Goal: Transaction & Acquisition: Purchase product/service

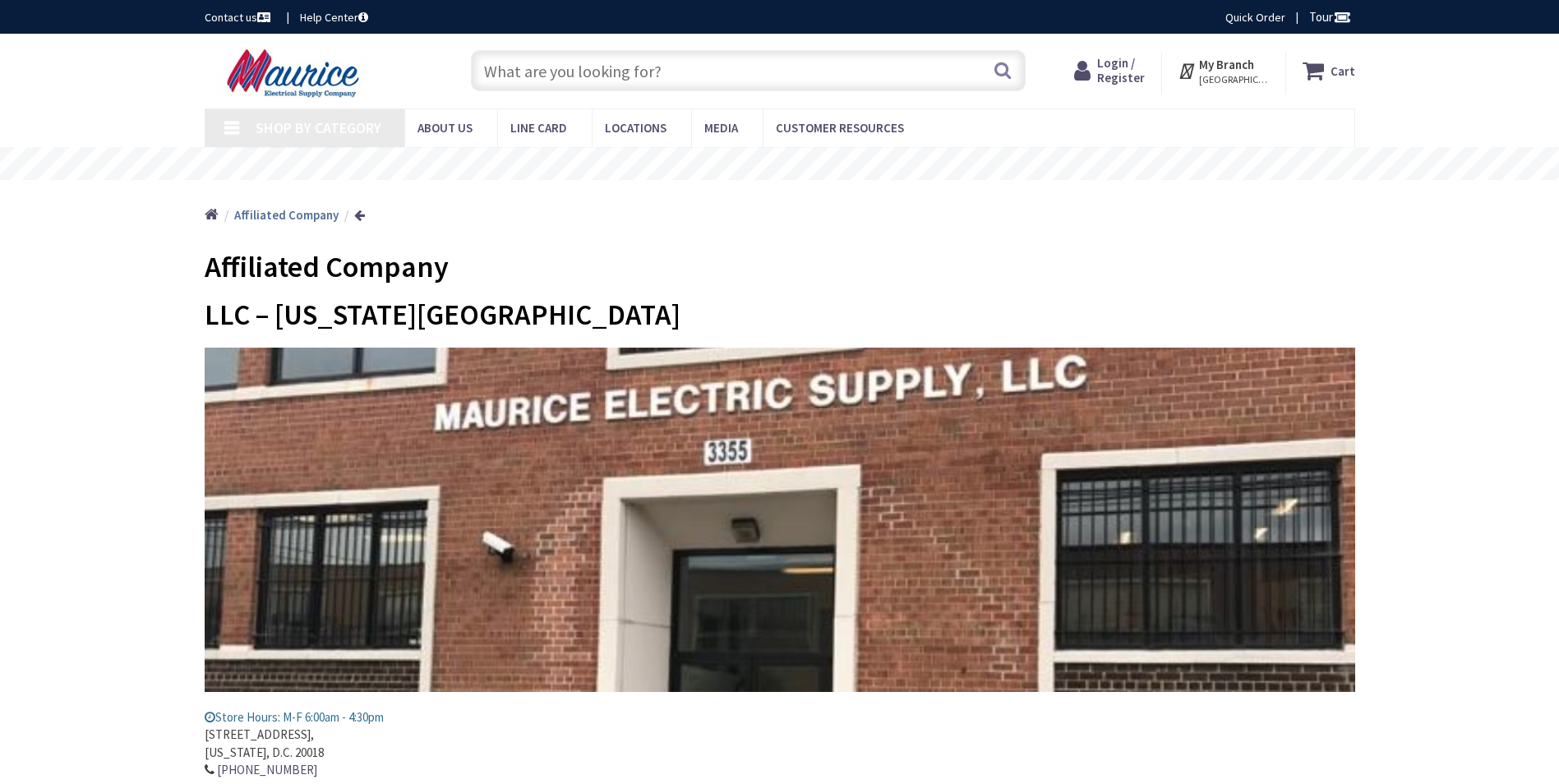
type input "[GEOGRAPHIC_DATA][PERSON_NAME], [GEOGRAPHIC_DATA]"
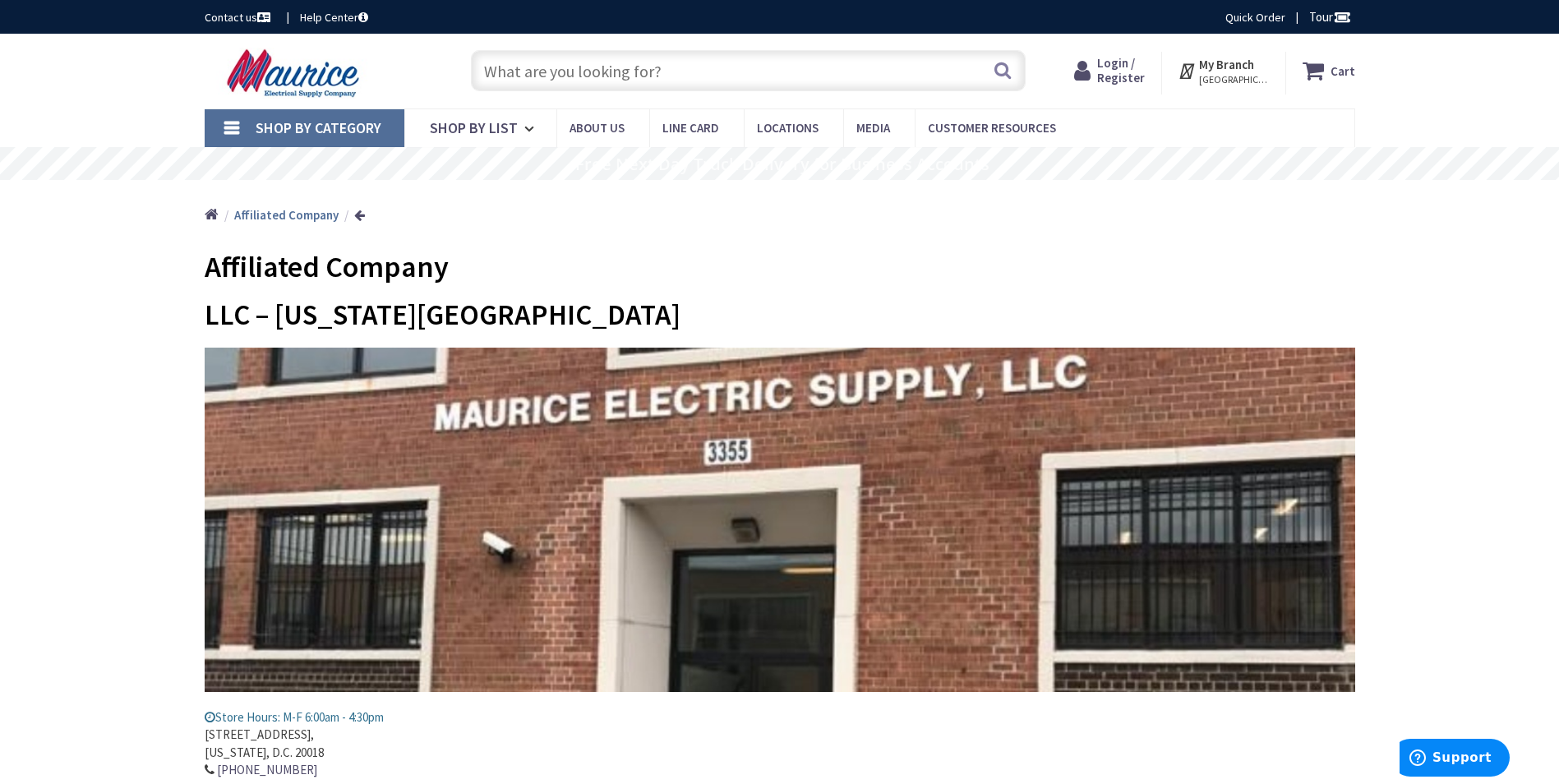
click at [247, 132] on link "Shop By Category" at bounding box center [305, 127] width 200 height 38
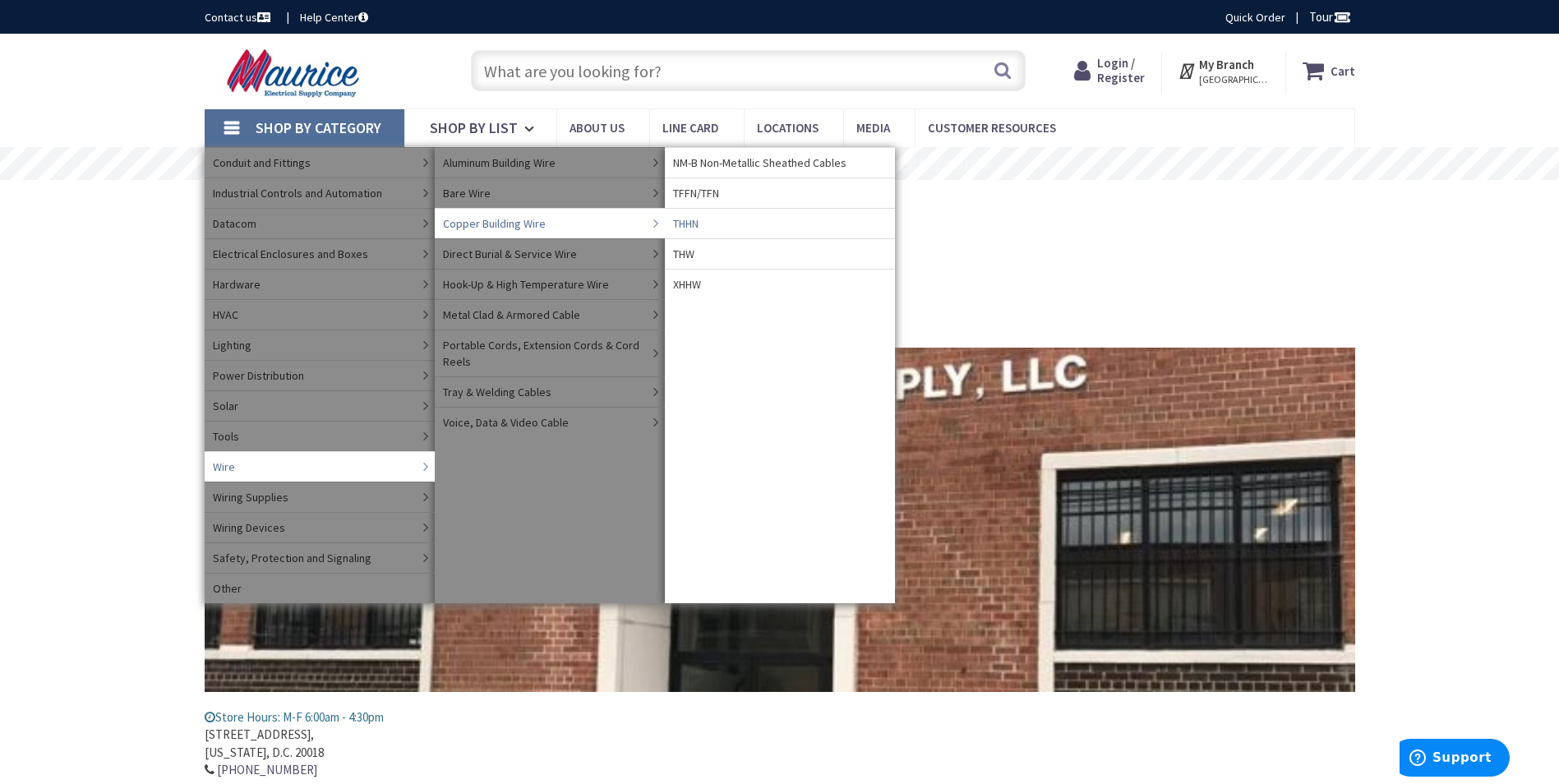
click at [719, 219] on link "THHN" at bounding box center [780, 223] width 230 height 30
click at [694, 223] on span "THHN" at bounding box center [685, 223] width 26 height 17
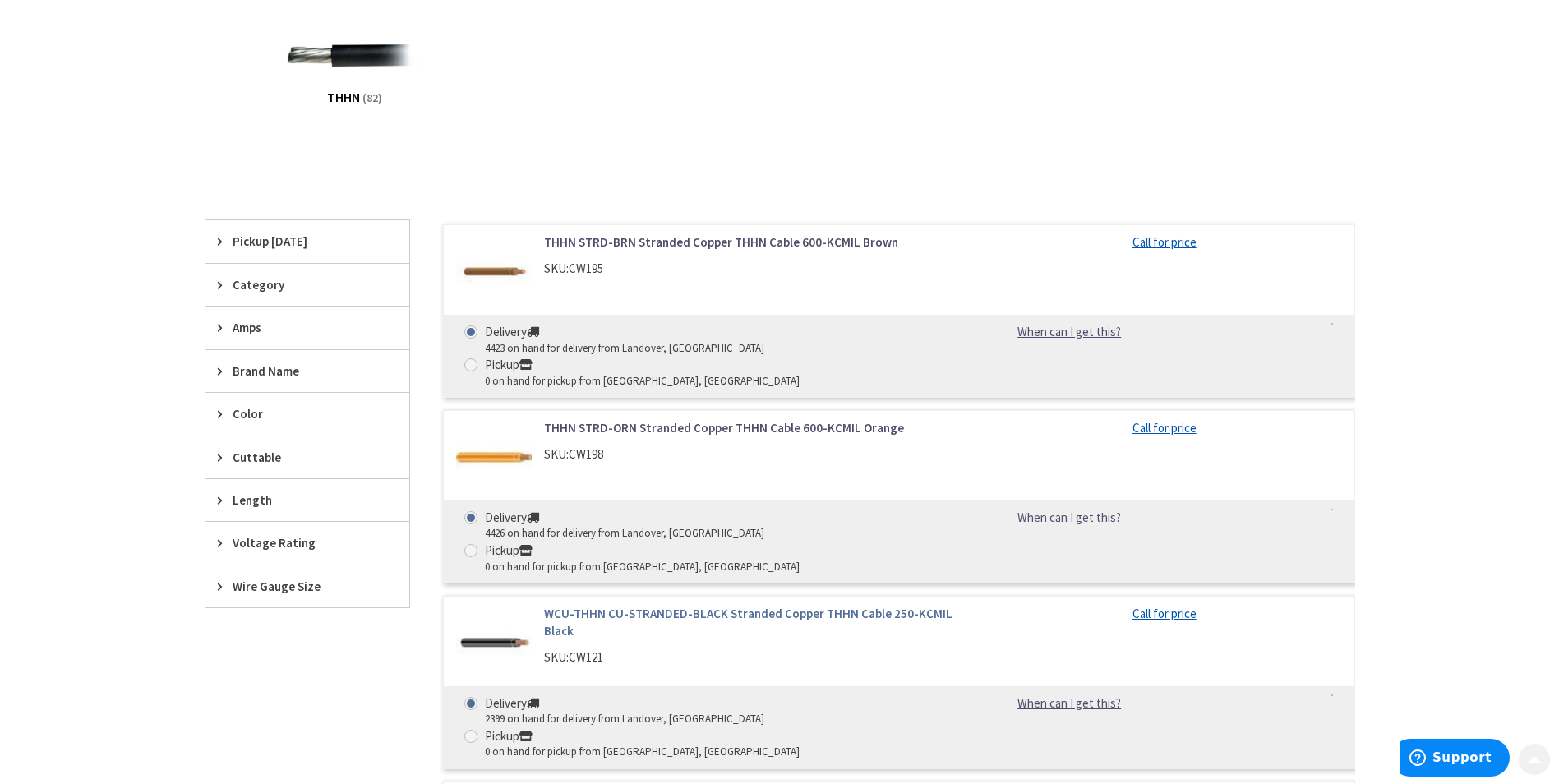
scroll to position [411, 0]
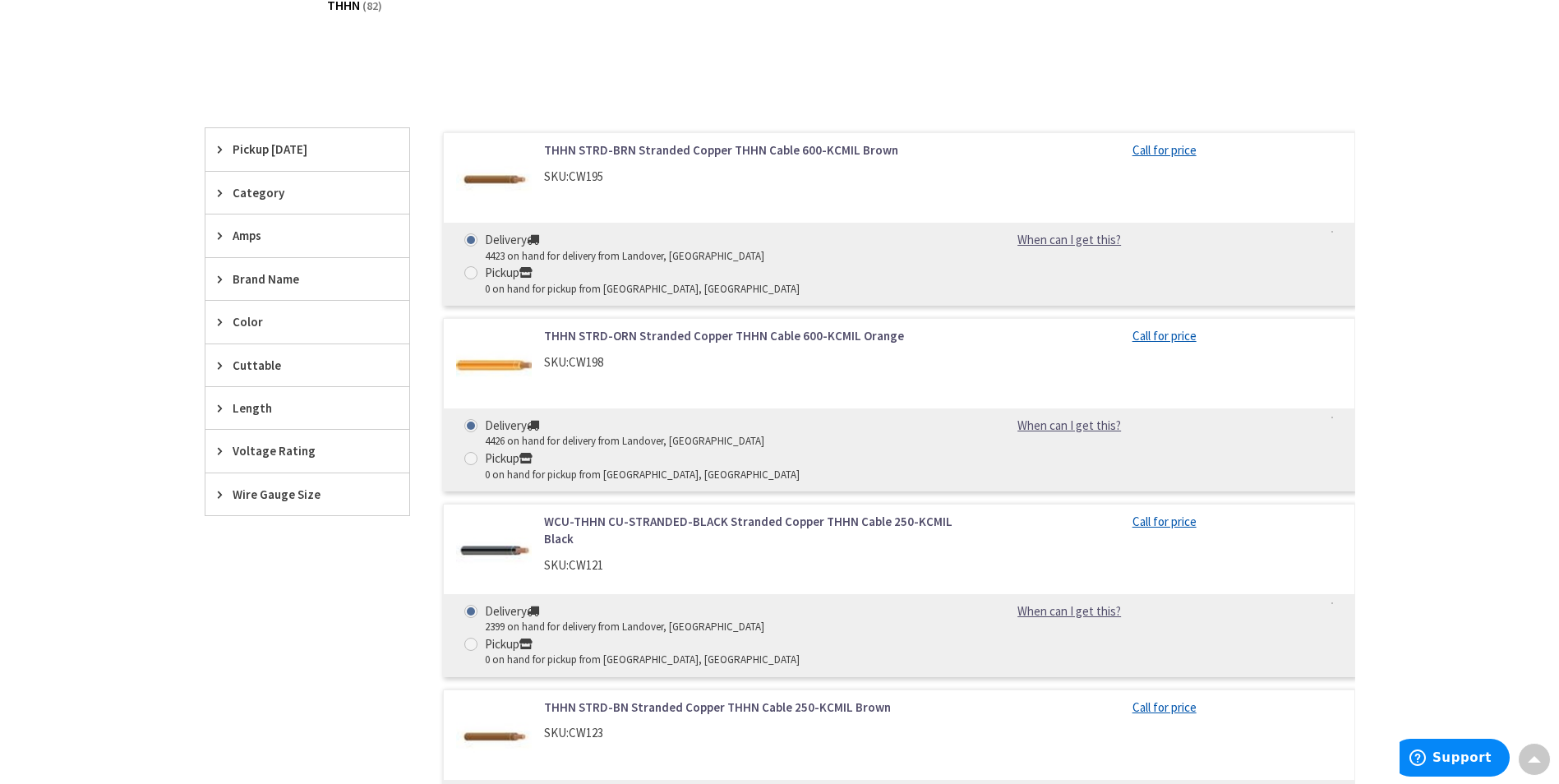
click at [709, 512] on link "WCU-THHN CU-STRANDED-BLACK Stranded Copper THHN Cable 250-KCMIL Black" at bounding box center [753, 530] width 419 height 35
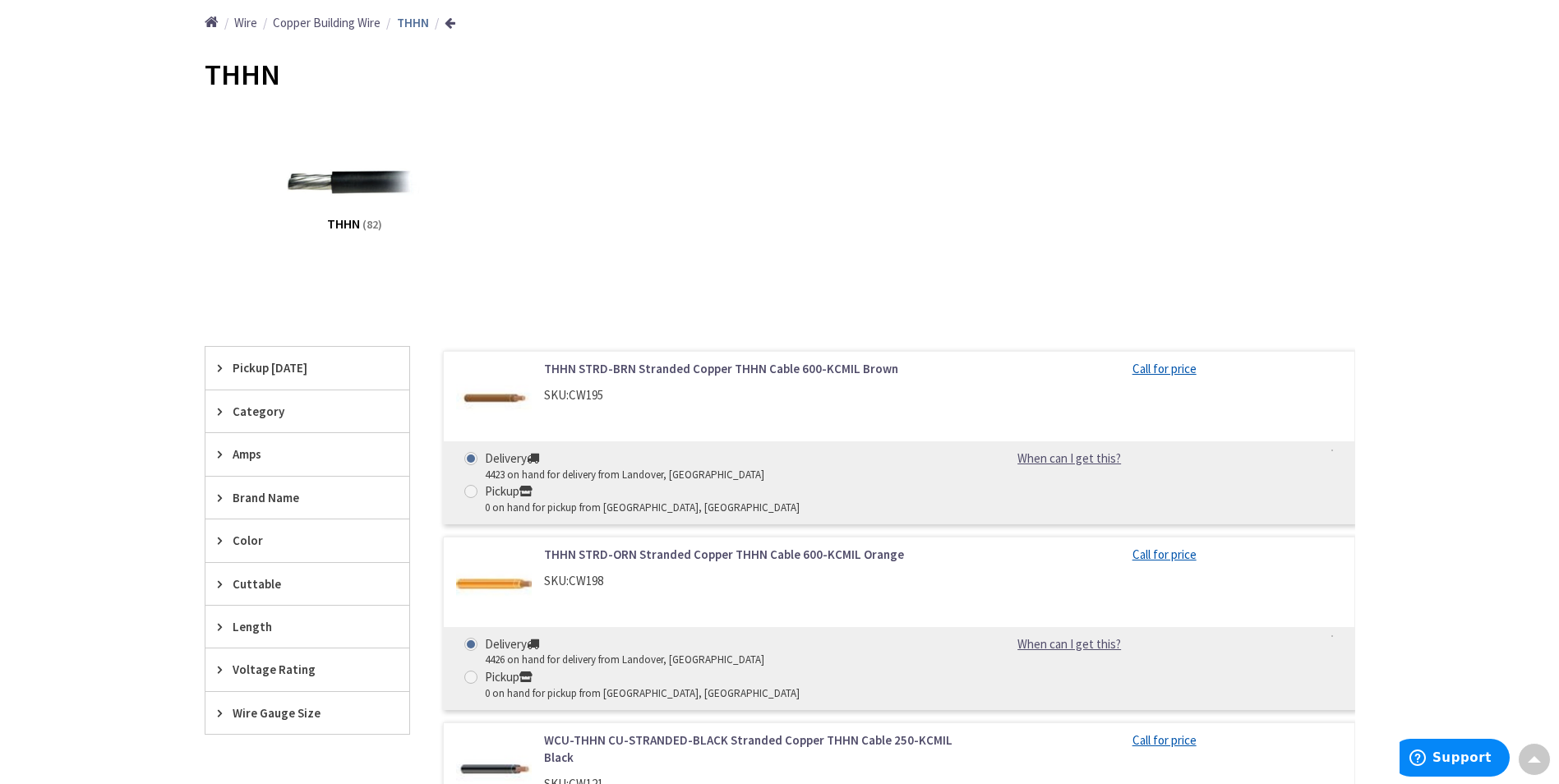
click at [622, 731] on link "WCU-THHN CU-STRANDED-BLACK Stranded Copper THHN Cable 250-KCMIL Black" at bounding box center [753, 749] width 419 height 35
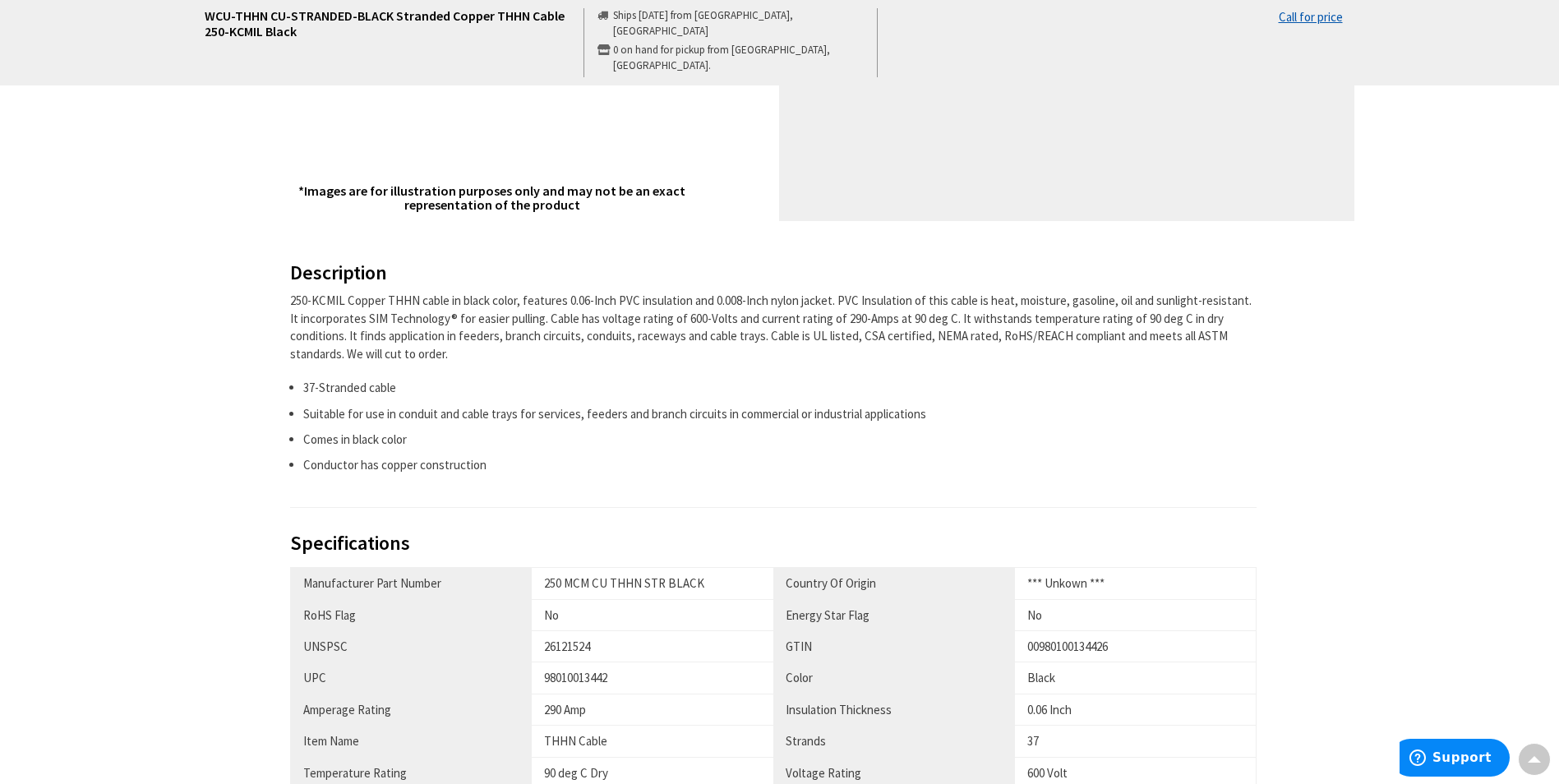
scroll to position [165, 0]
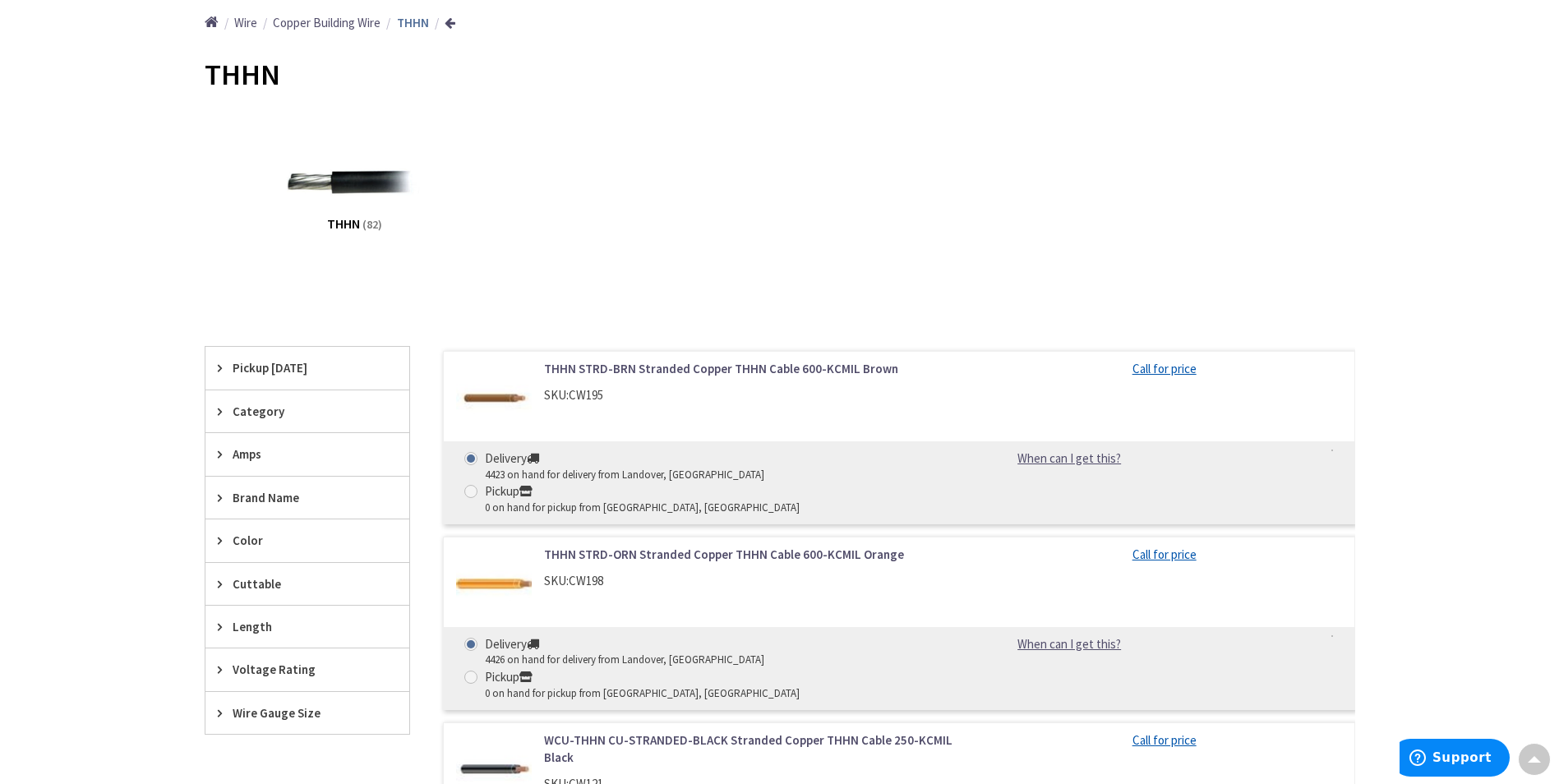
click at [220, 496] on icon at bounding box center [224, 497] width 12 height 12
click at [249, 563] on span "Southwire" at bounding box center [307, 558] width 204 height 28
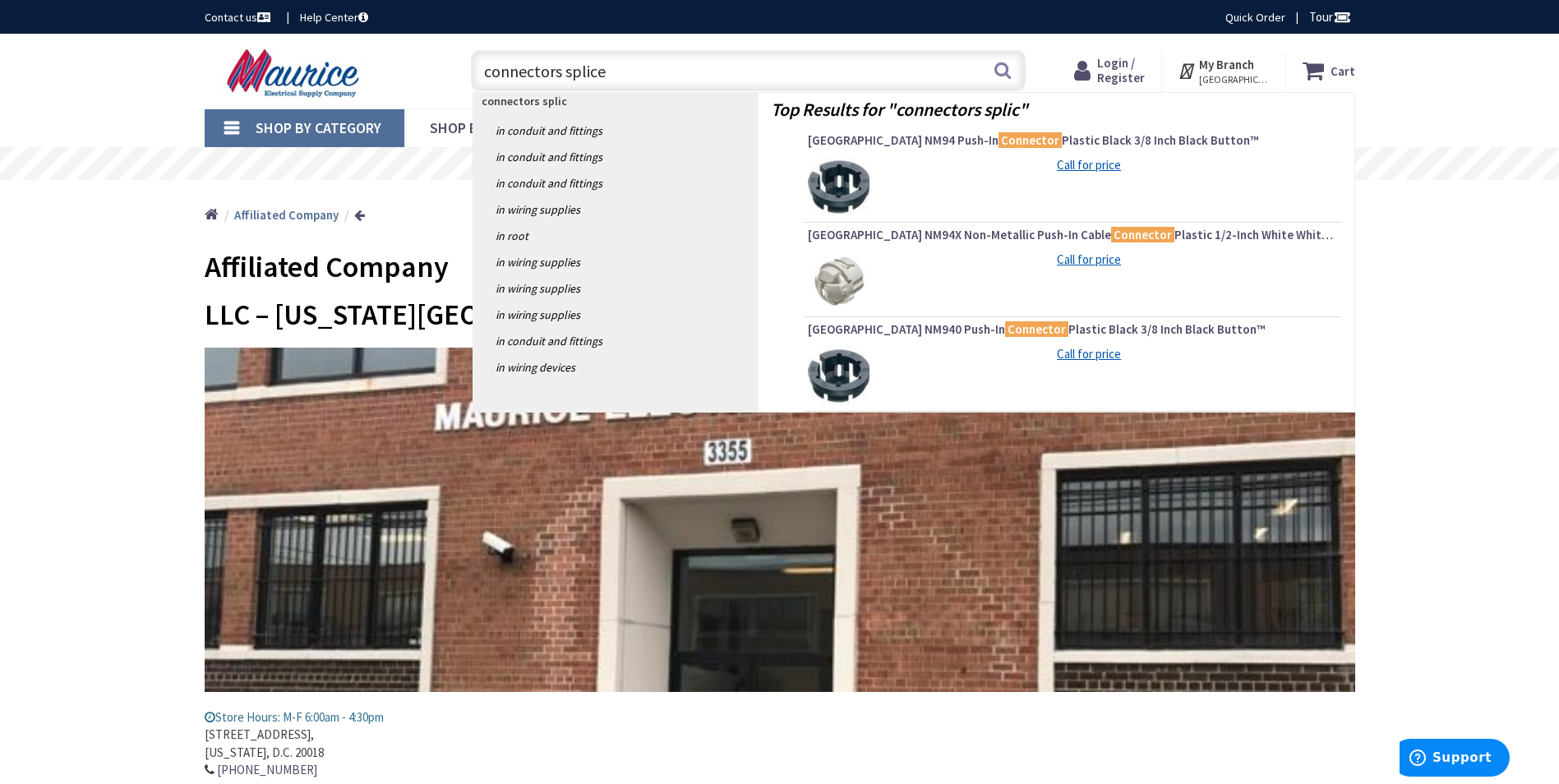
type input "connectors splices"
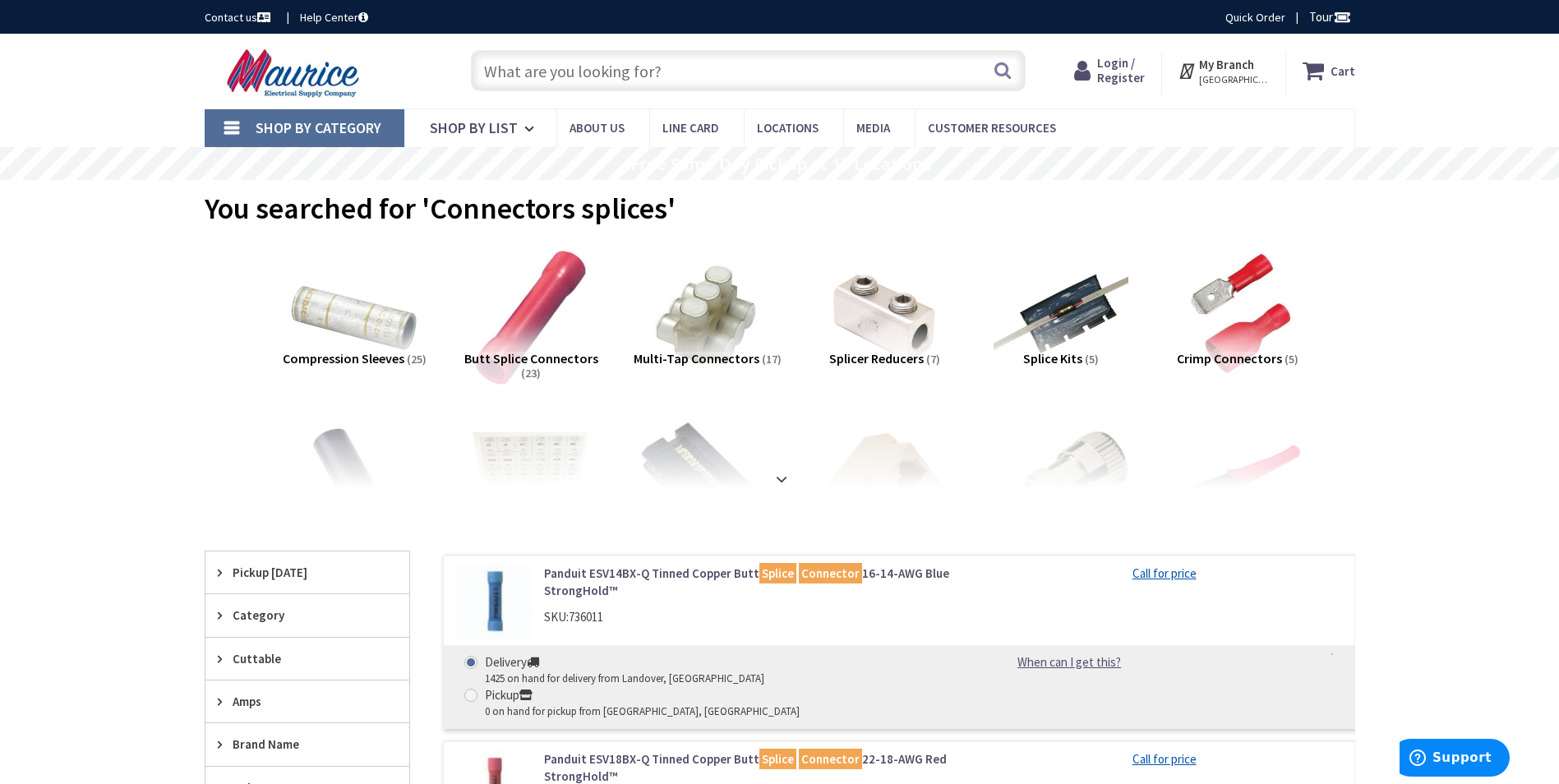
click at [522, 81] on input "text" at bounding box center [748, 71] width 555 height 41
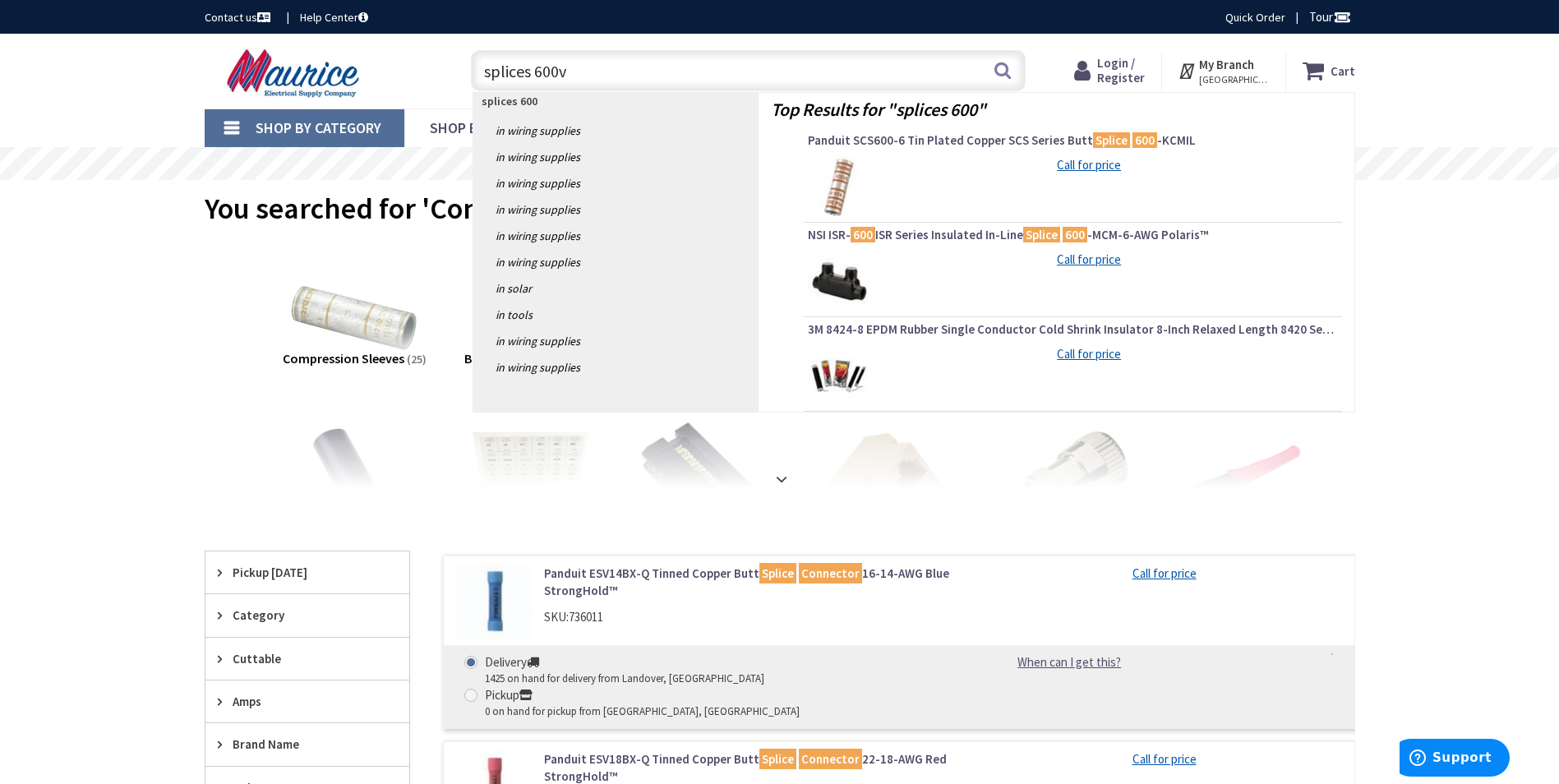
type input "splices 600v"
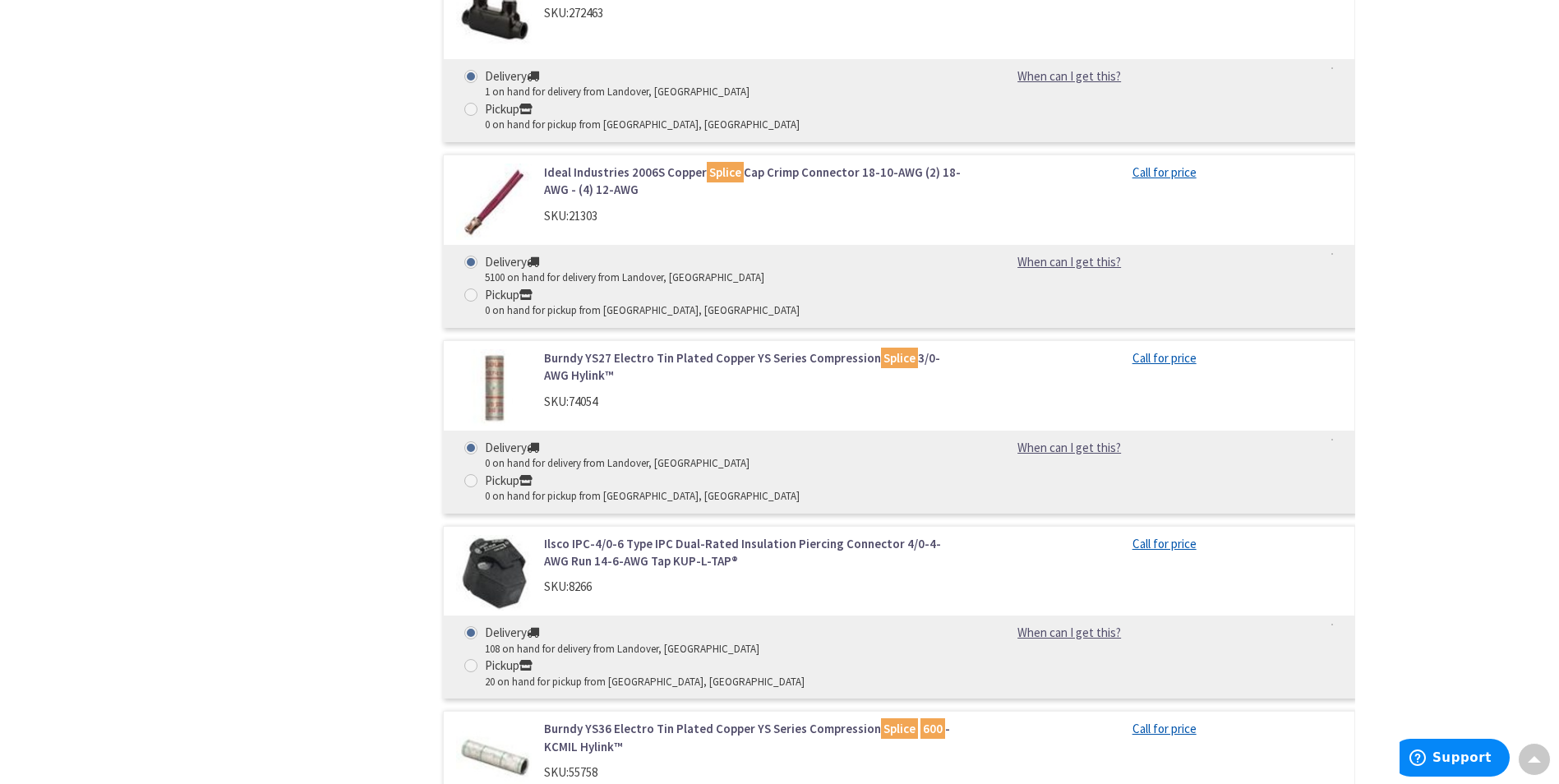
scroll to position [2383, 0]
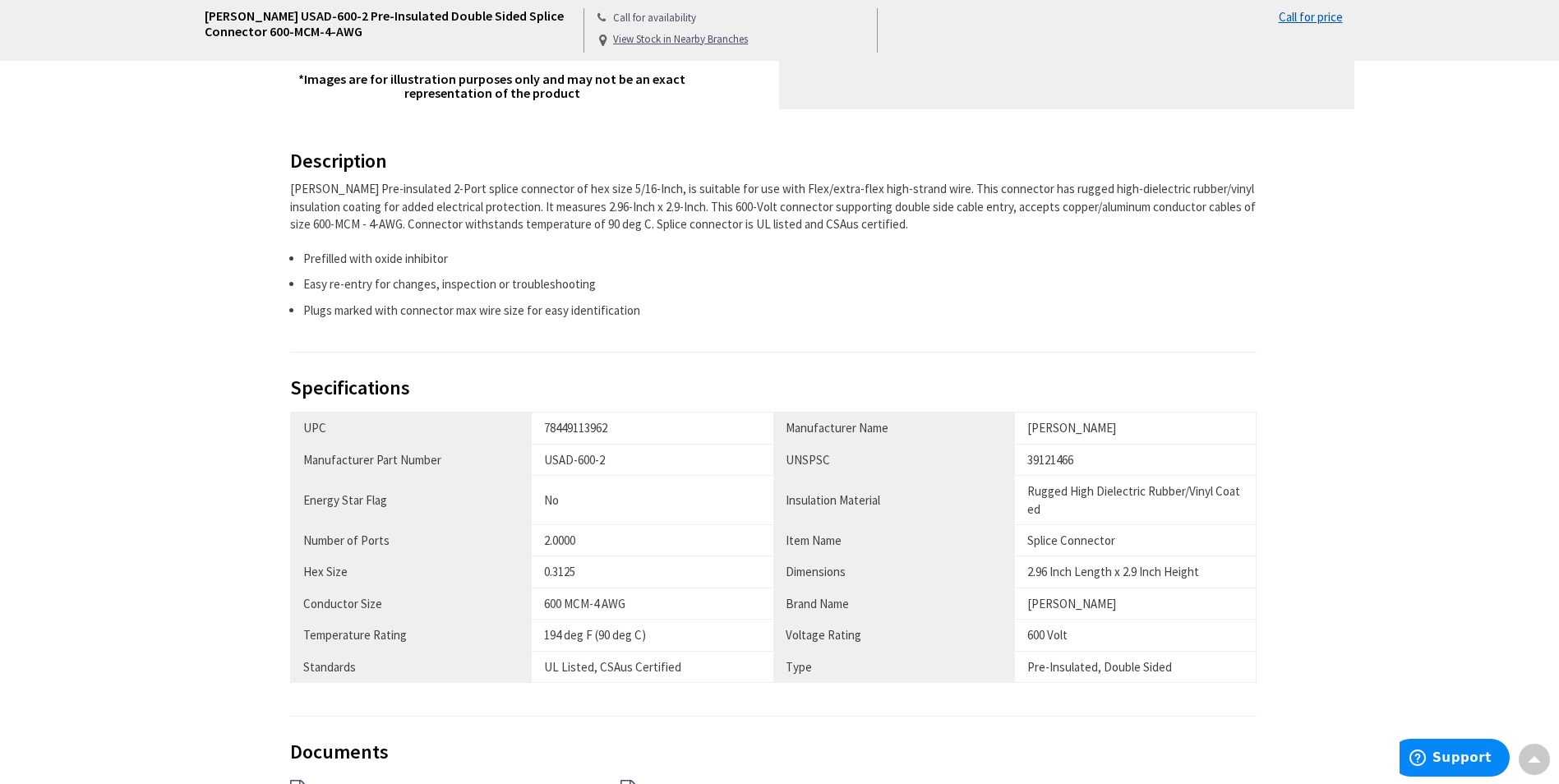
scroll to position [740, 0]
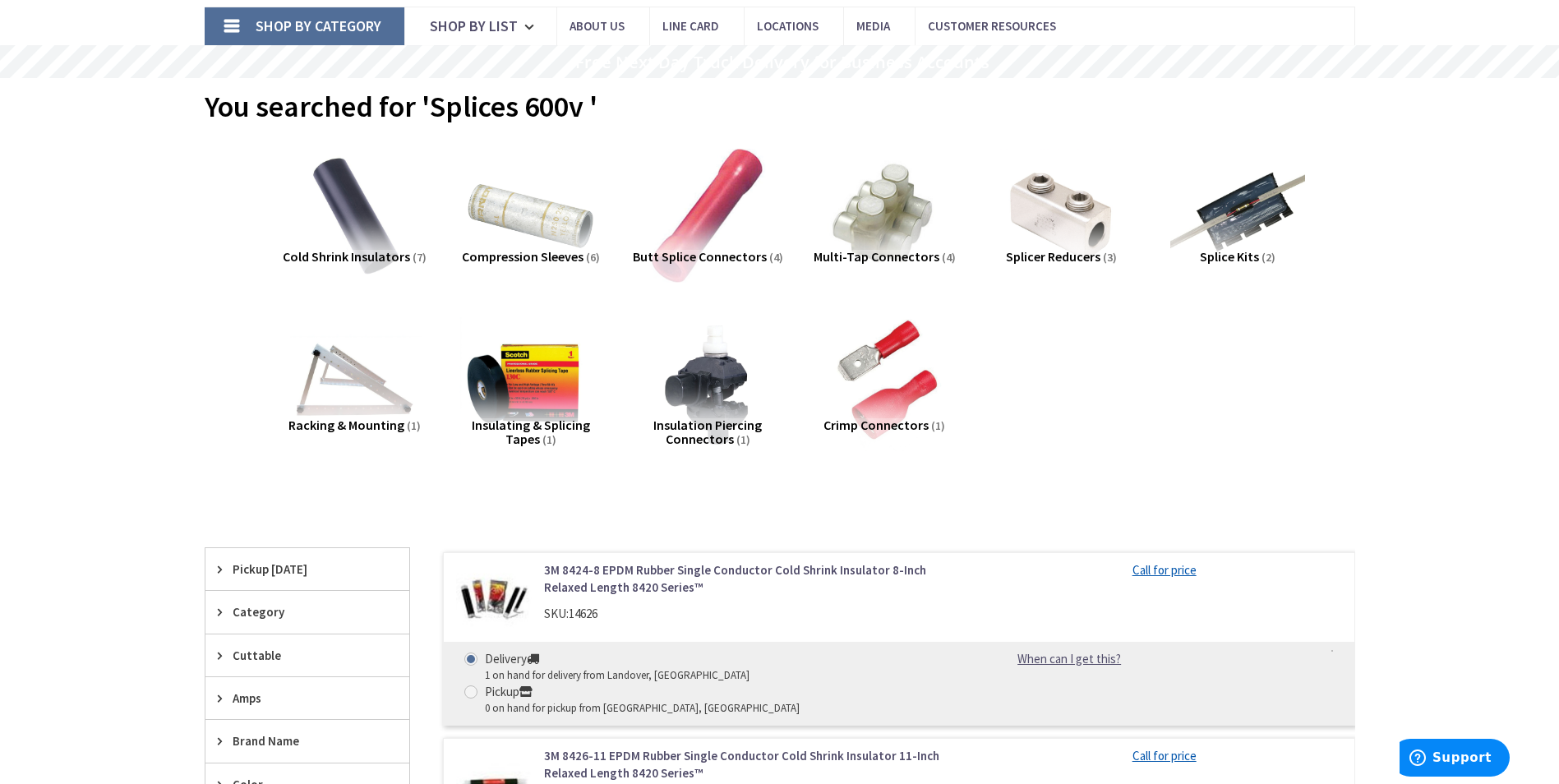
click at [537, 375] on img at bounding box center [530, 383] width 149 height 149
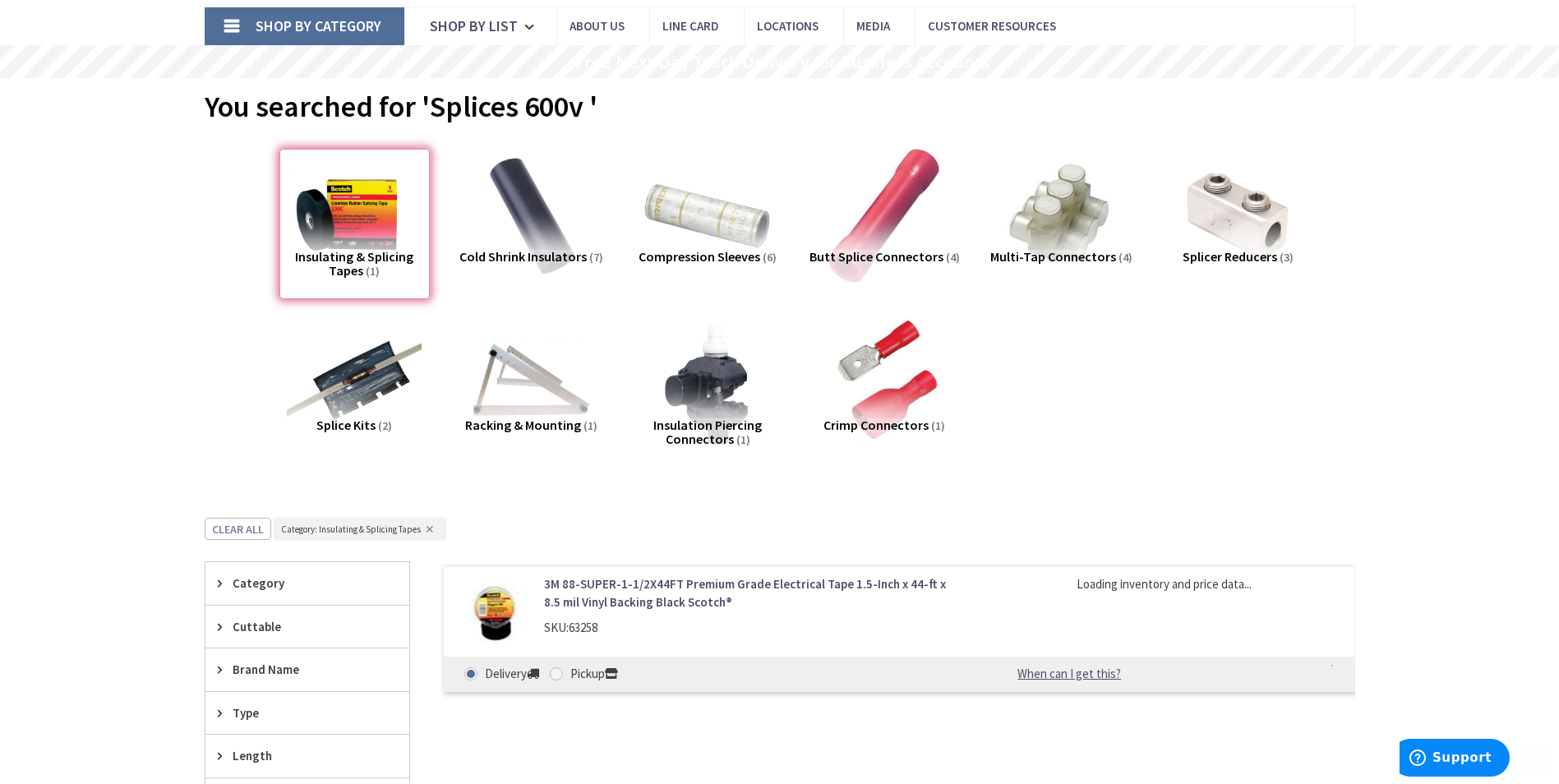
scroll to position [561, 0]
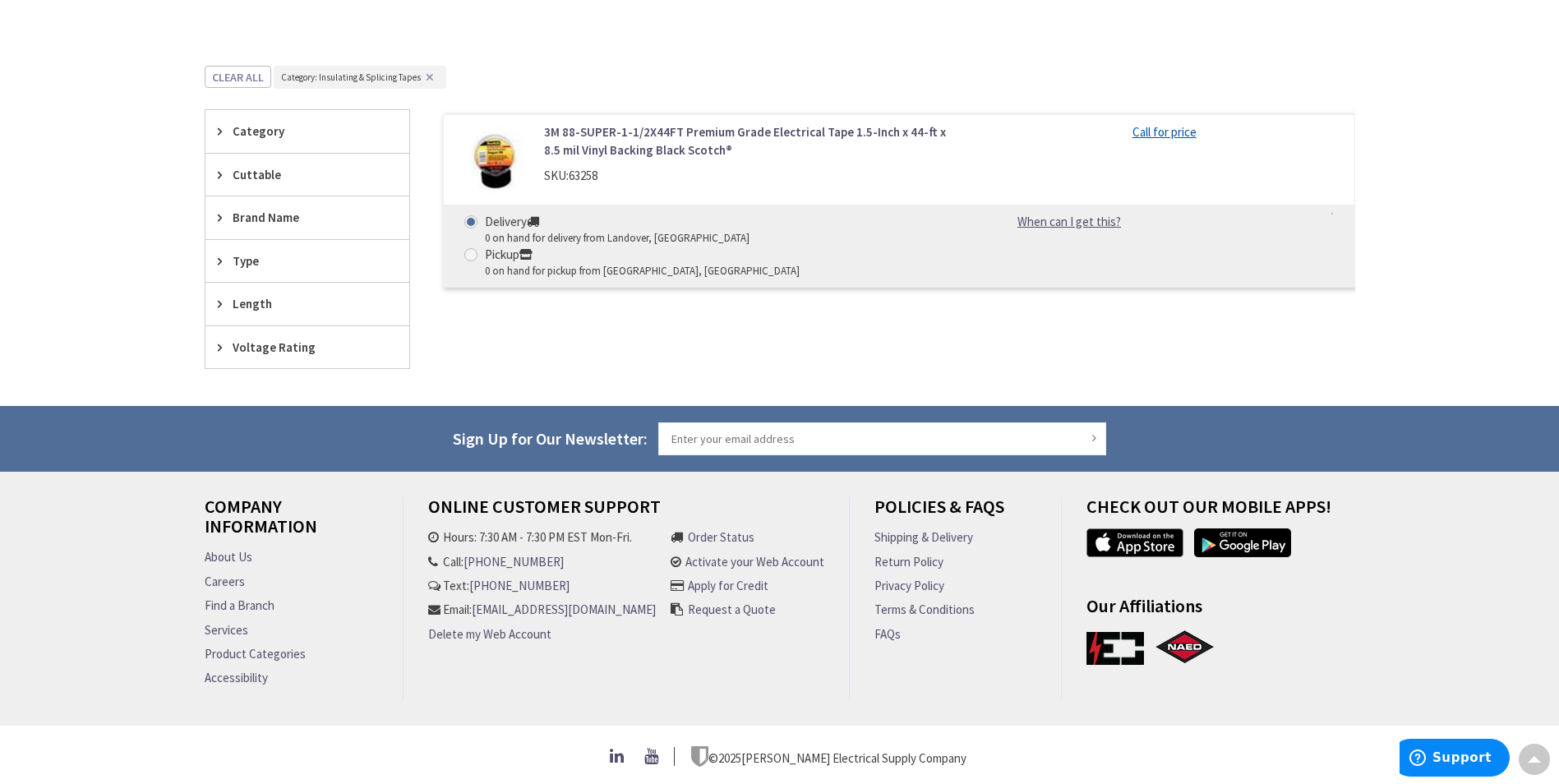
click at [581, 149] on link "3M 88-SUPER-1-1/2X44FT Premium Grade Electrical Tape 1.5-Inch x 44-ft x 8.5 mil…" at bounding box center [753, 141] width 419 height 35
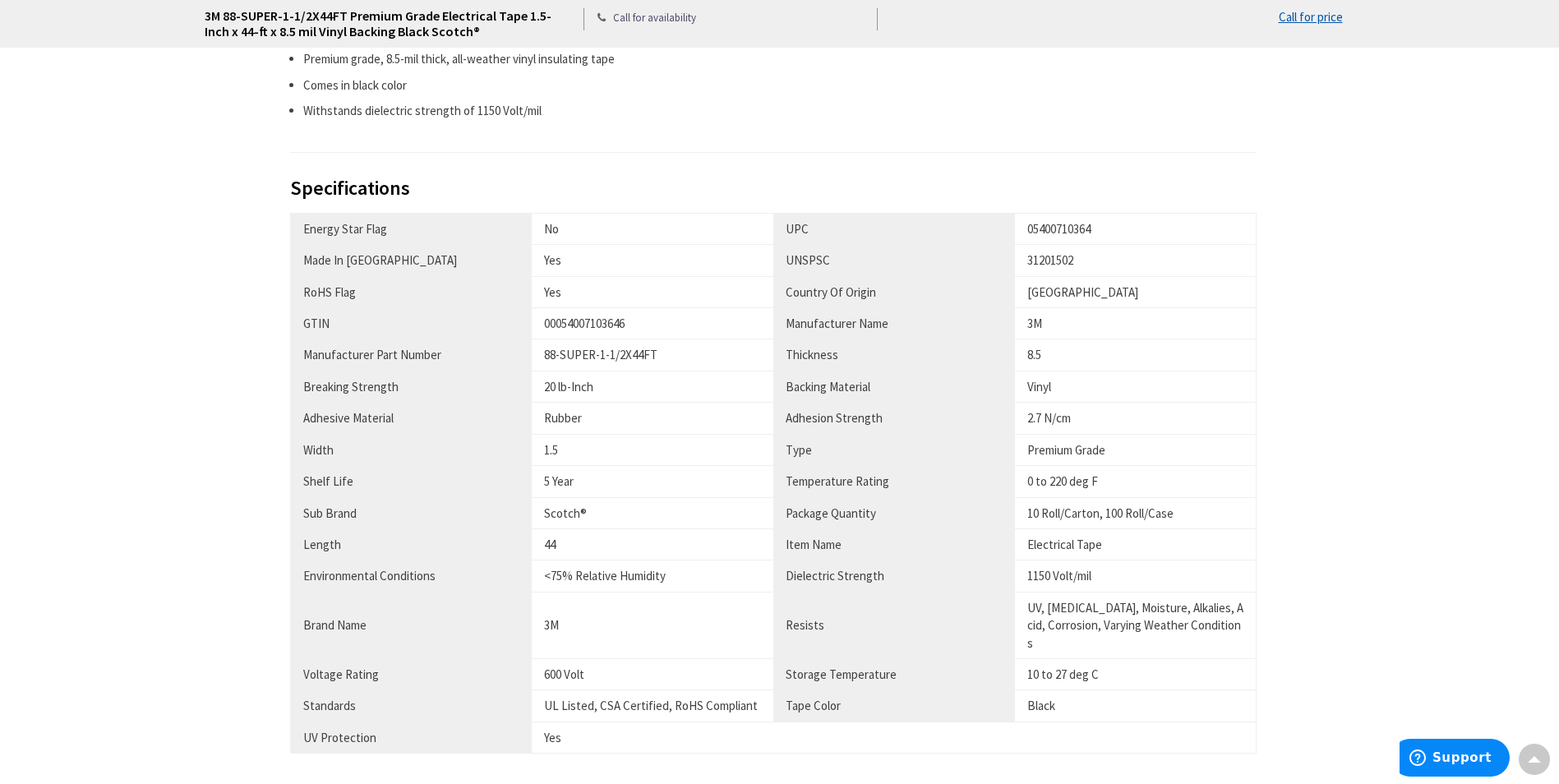
scroll to position [1233, 0]
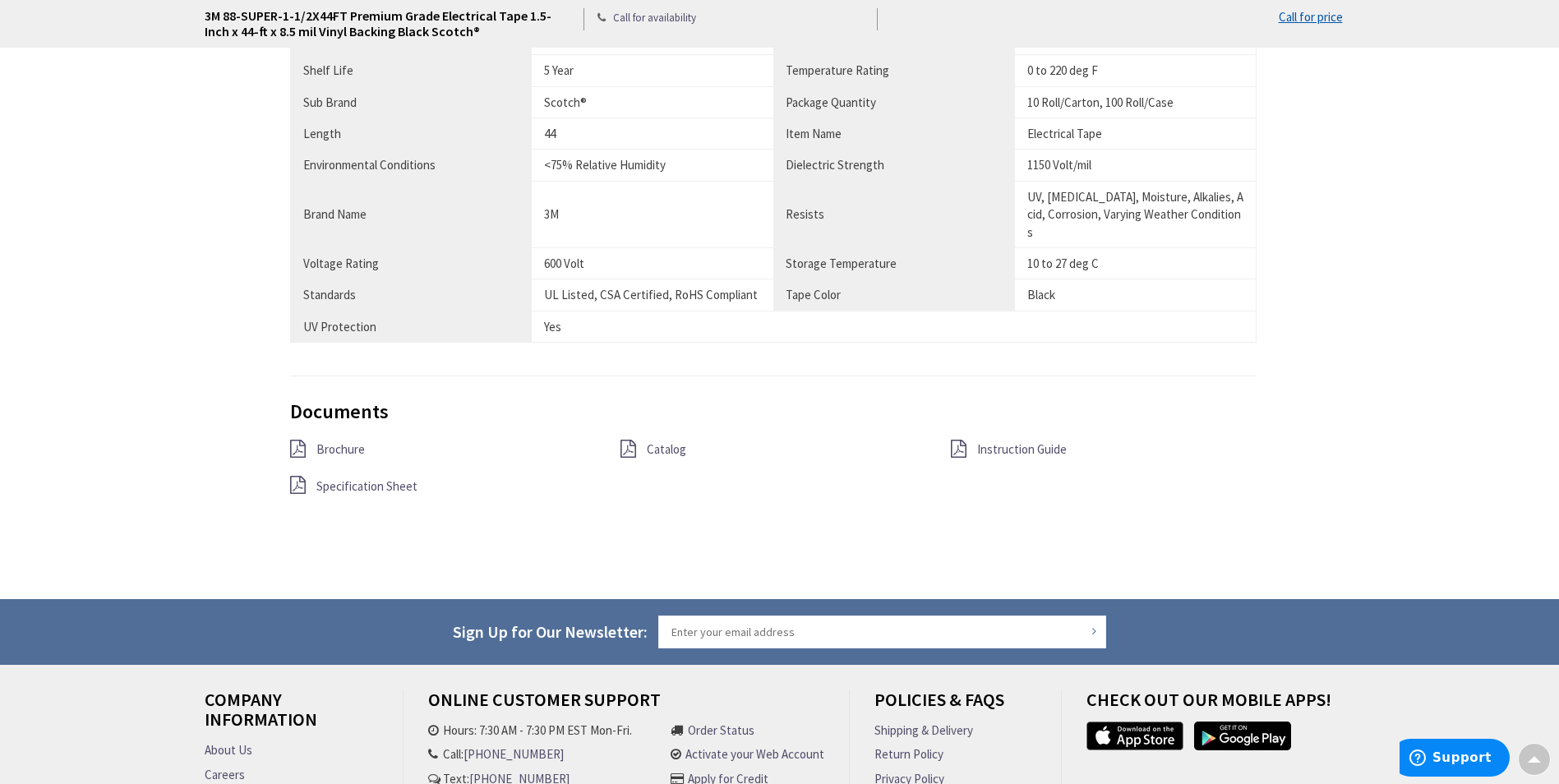
click at [391, 478] on span "Specification Sheet" at bounding box center [367, 486] width 101 height 16
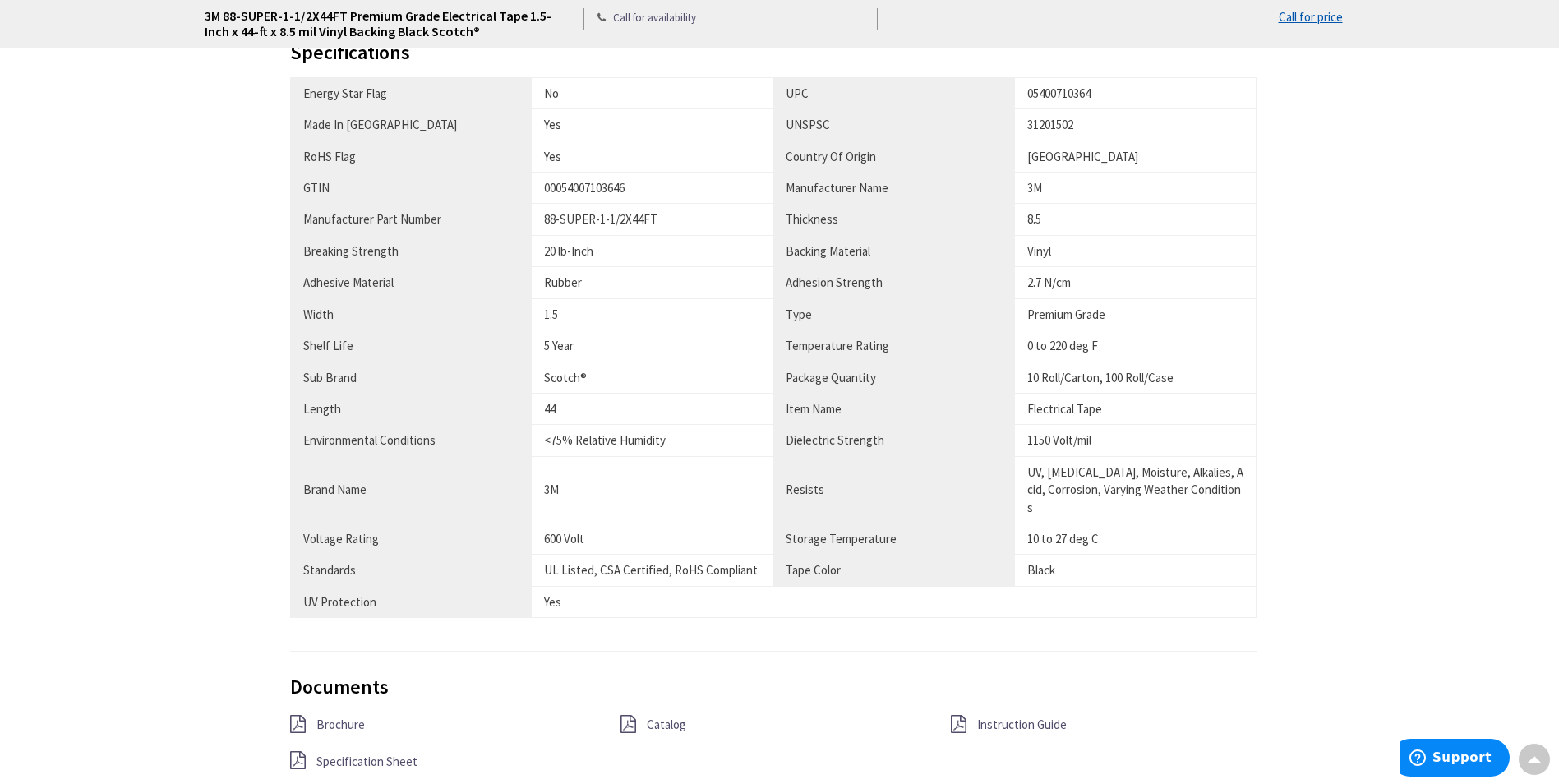
scroll to position [895, 0]
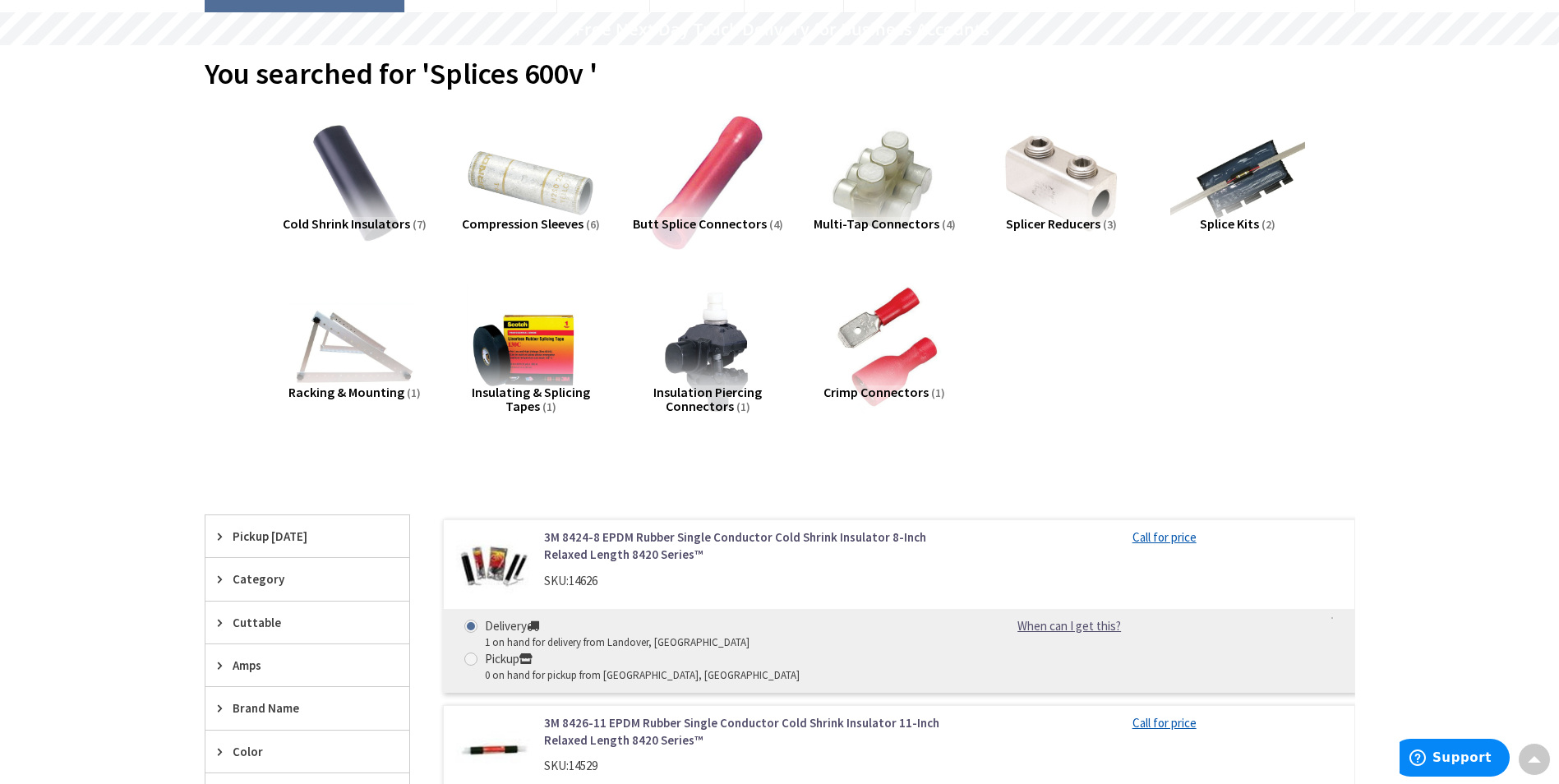
click at [1066, 208] on img at bounding box center [1061, 182] width 149 height 149
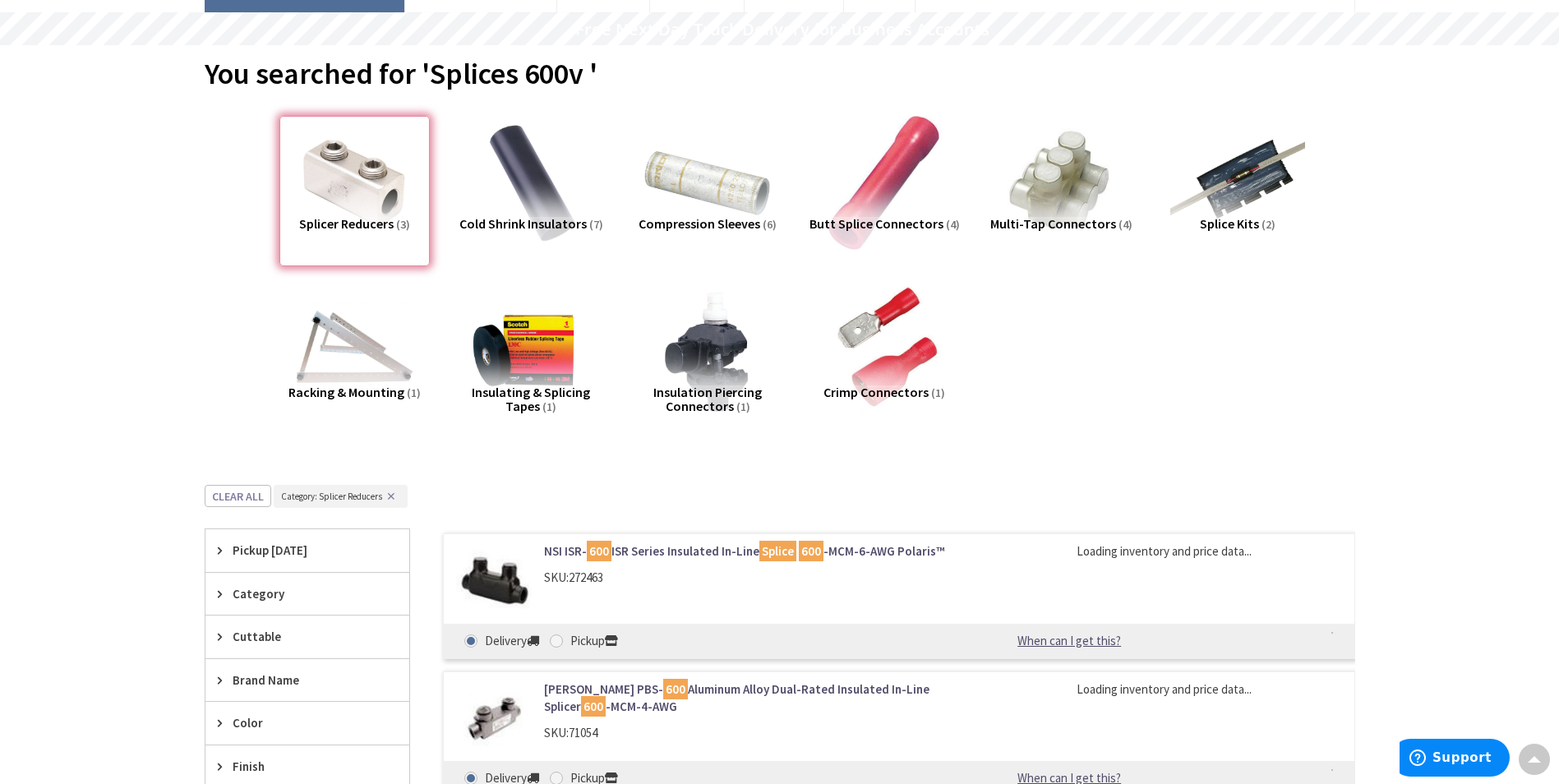
scroll to position [619, 0]
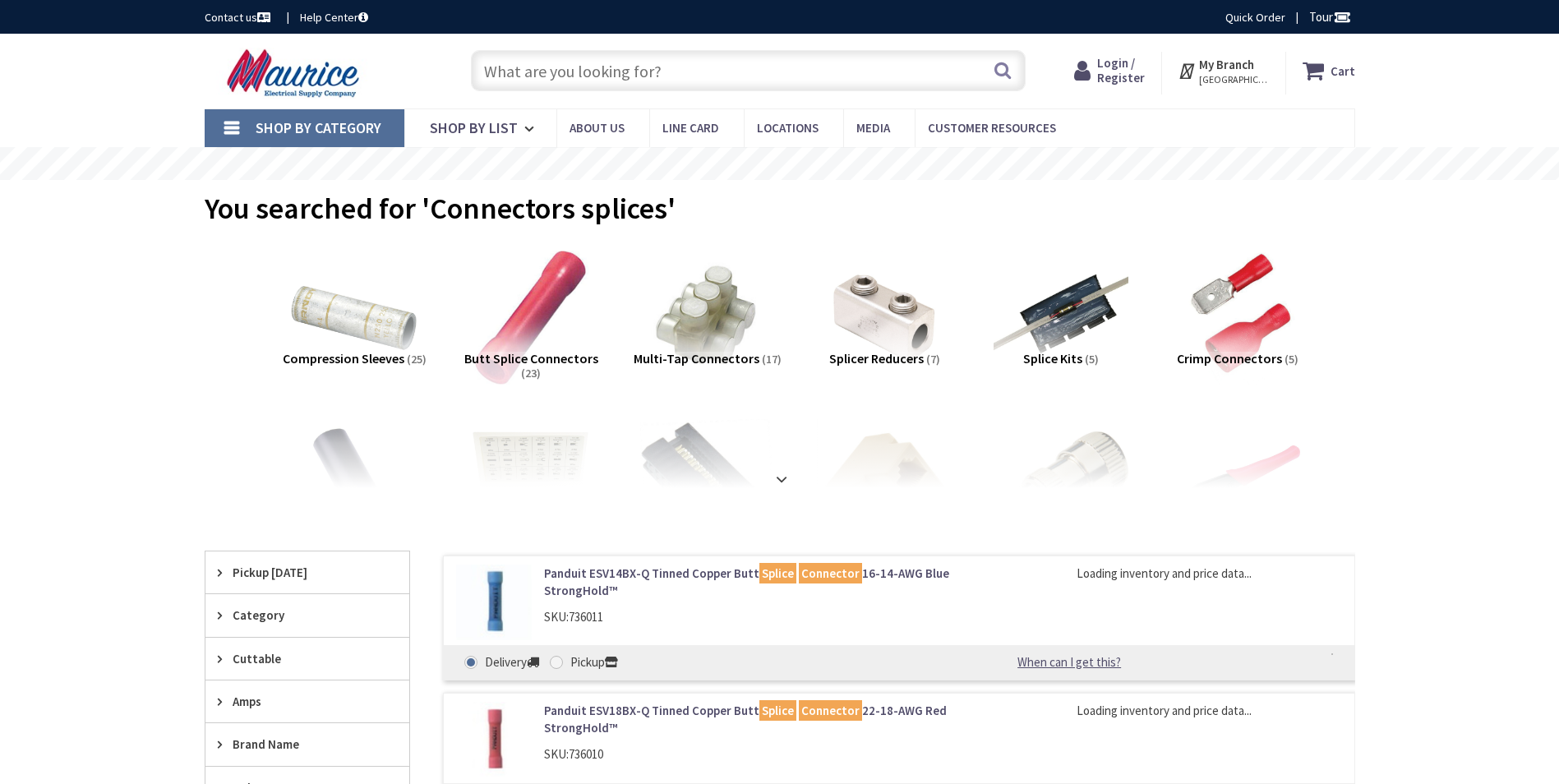
click at [558, 68] on input "text" at bounding box center [748, 71] width 555 height 41
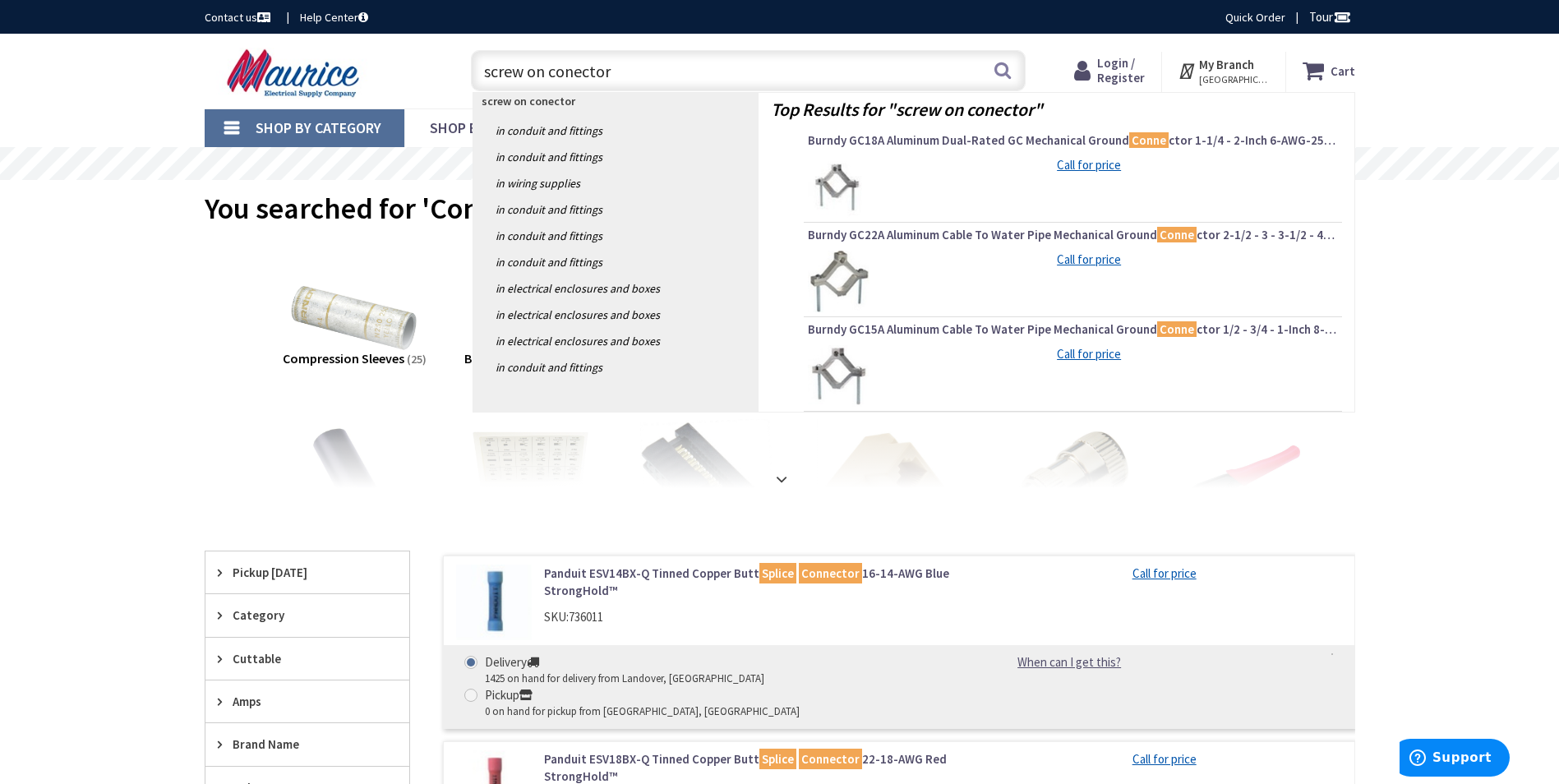
type input "screw on conector"
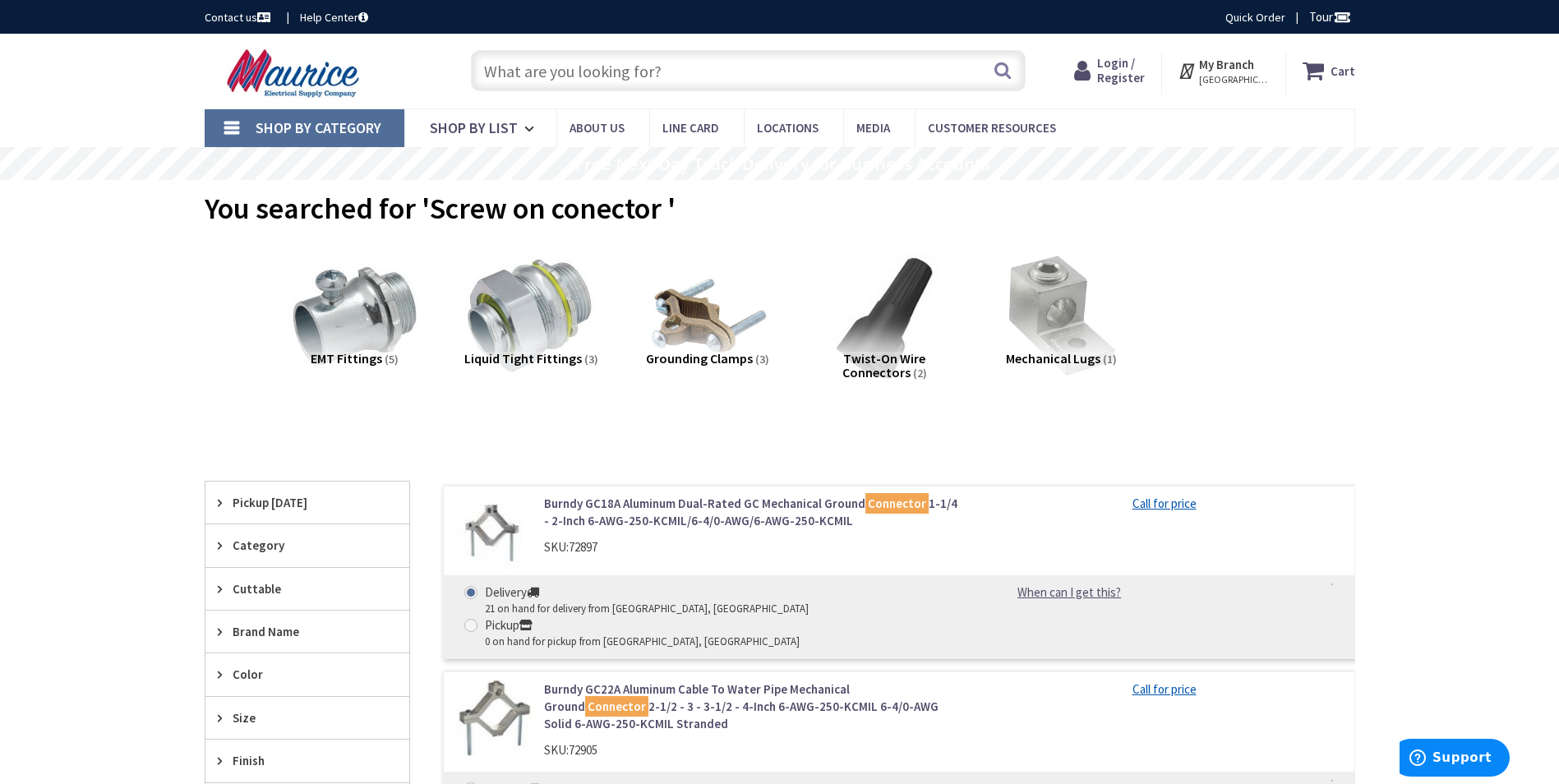
paste input "Screw-on Pressure Cable Connector"
type input "Screw-on Pressure Cable Connector"
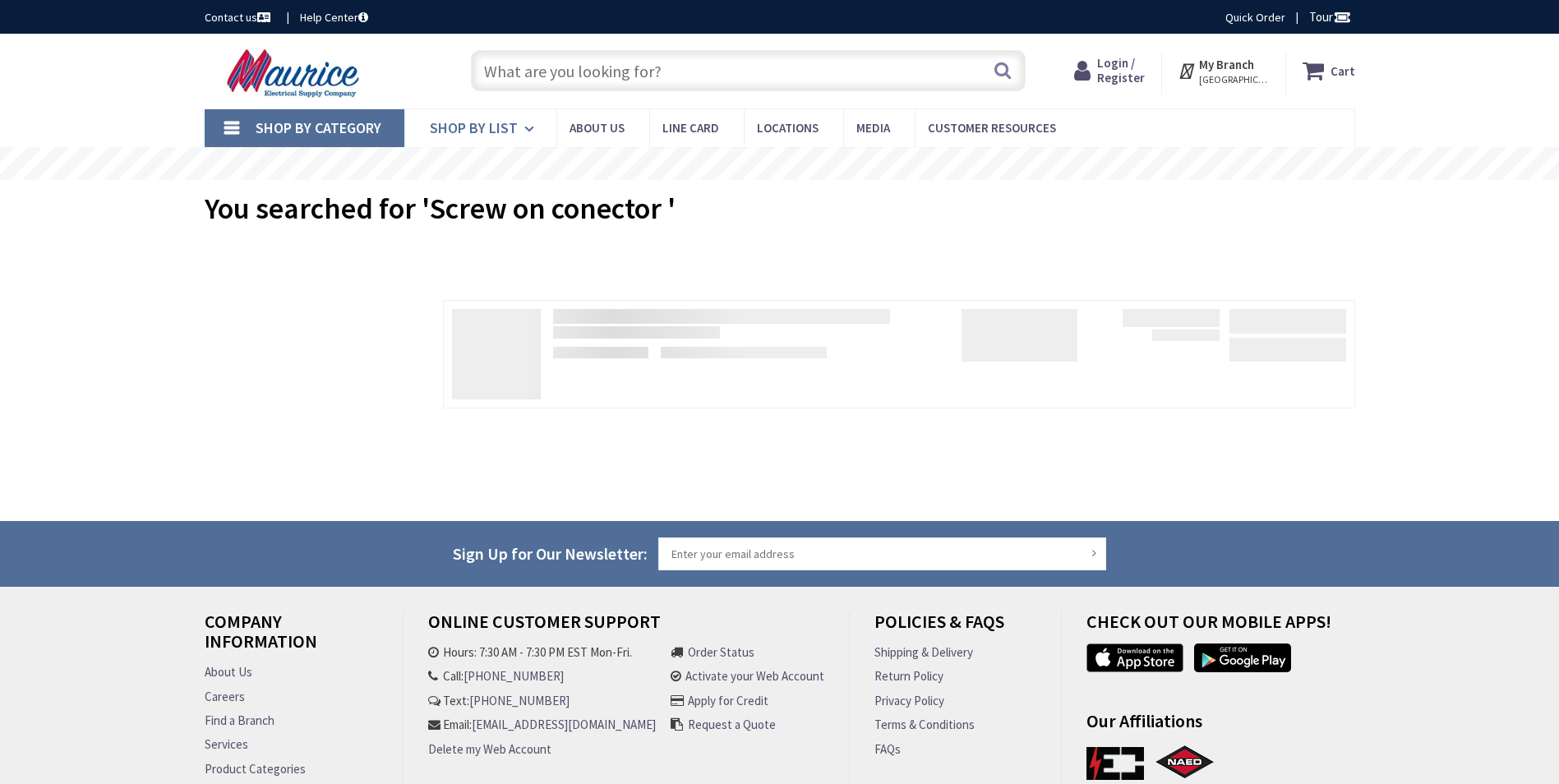
click at [518, 129] on link "Shop By List" at bounding box center [481, 127] width 152 height 38
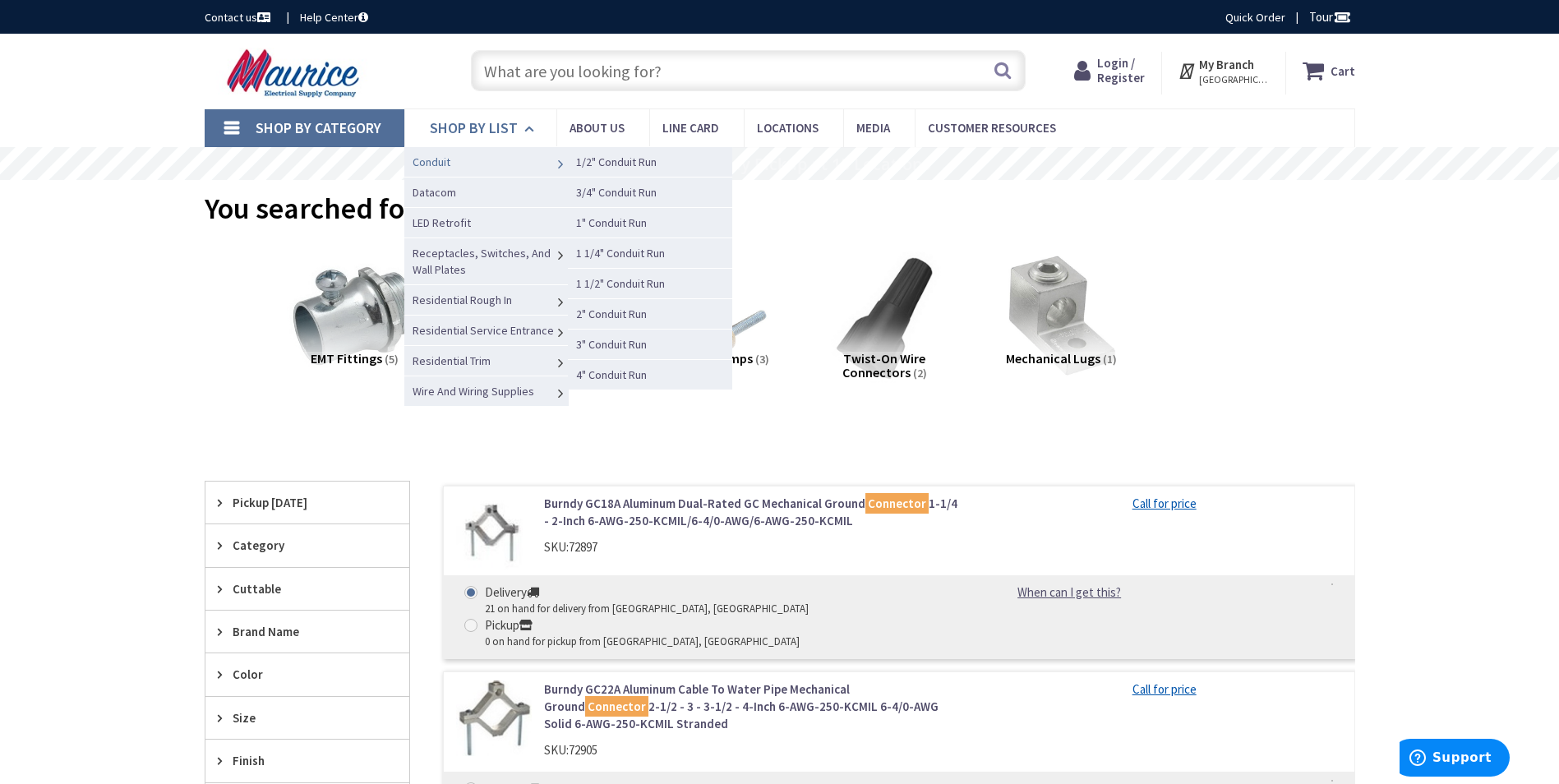
click at [508, 165] on link "Conduit" at bounding box center [487, 161] width 165 height 30
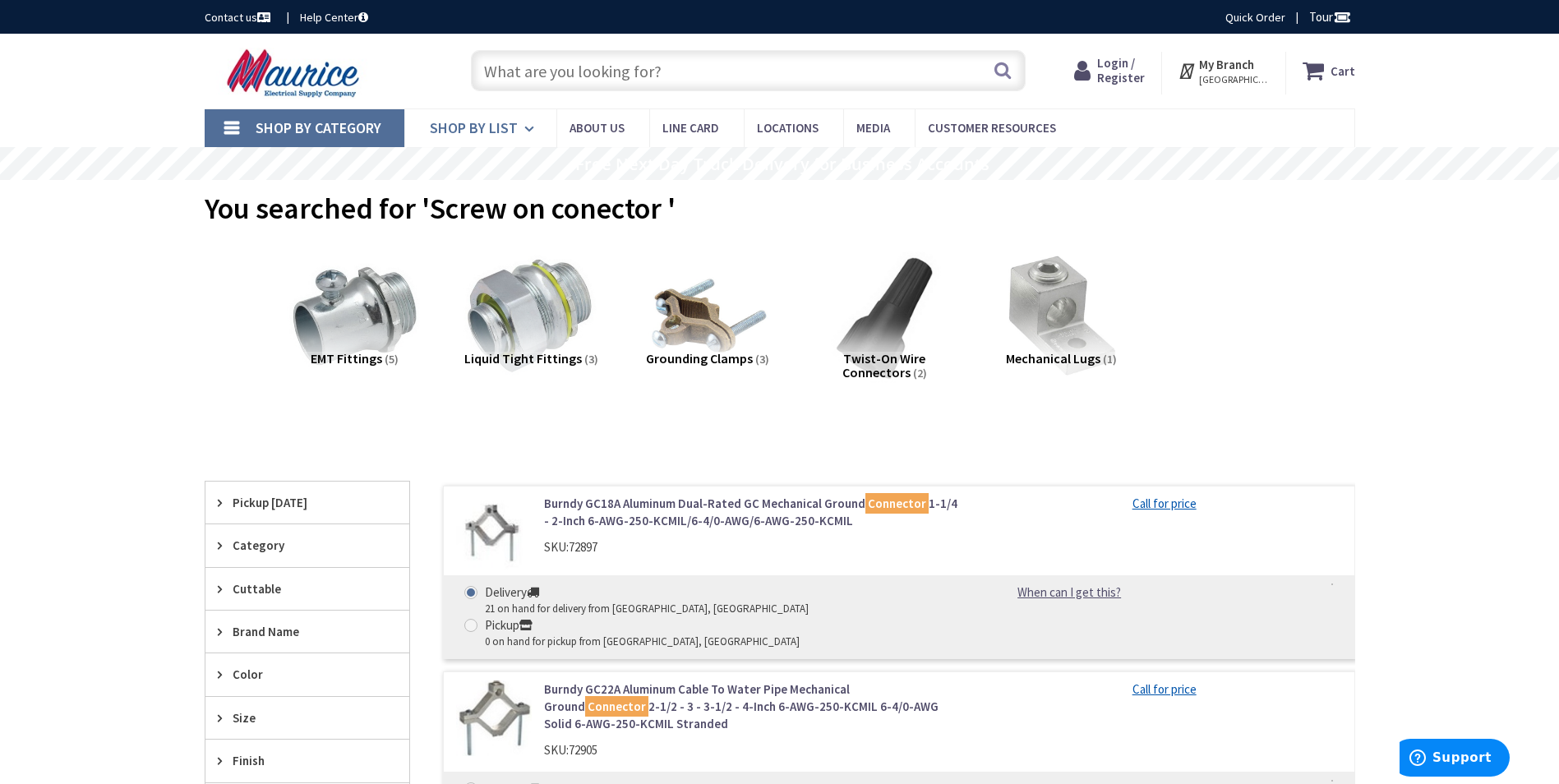
click at [467, 123] on span "Shop By List" at bounding box center [474, 127] width 88 height 19
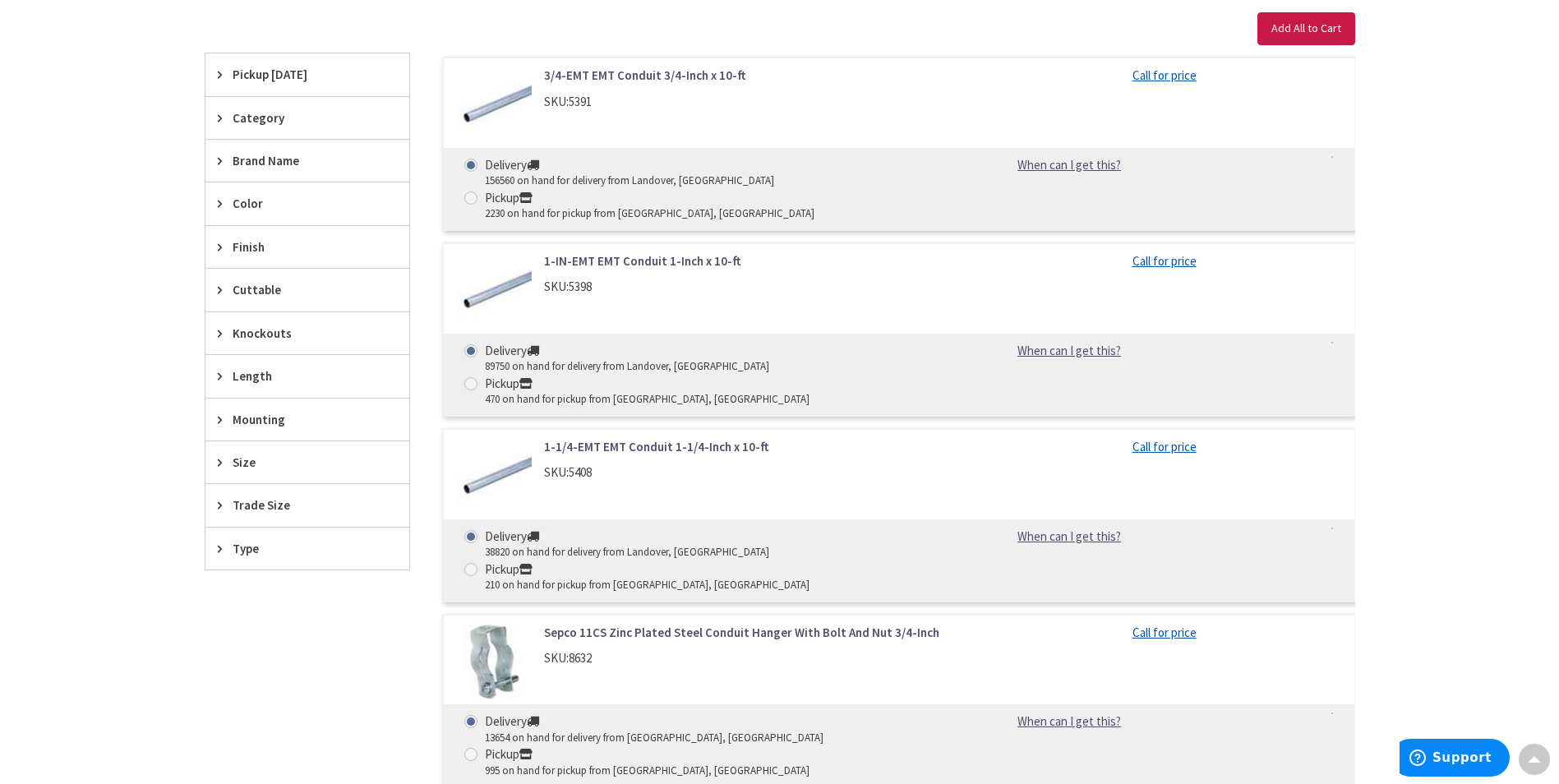
scroll to position [493, 0]
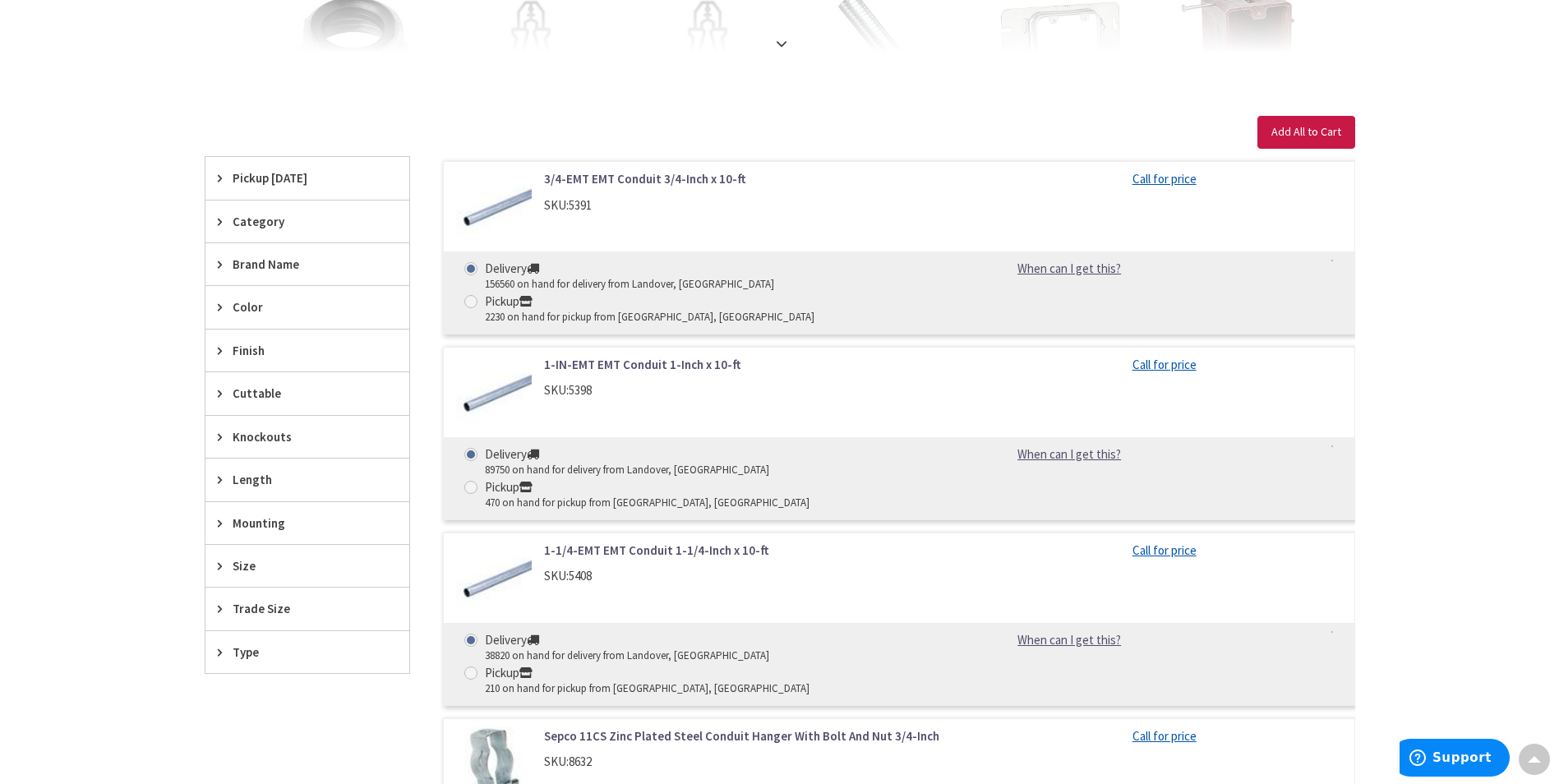
click at [583, 181] on link "3/4-EMT EMT Conduit 3/4-Inch x 10-ft" at bounding box center [753, 178] width 419 height 17
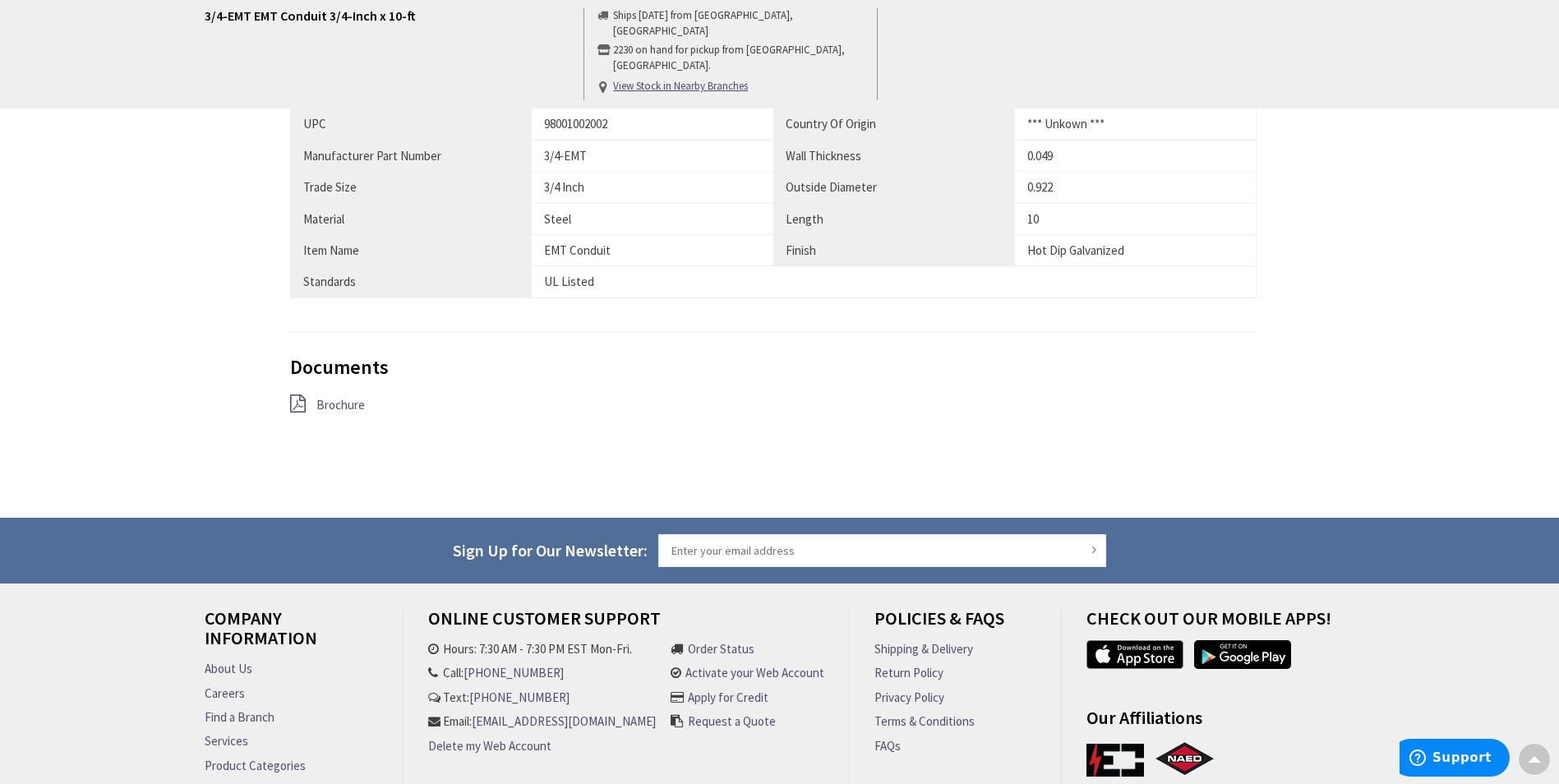
scroll to position [986, 0]
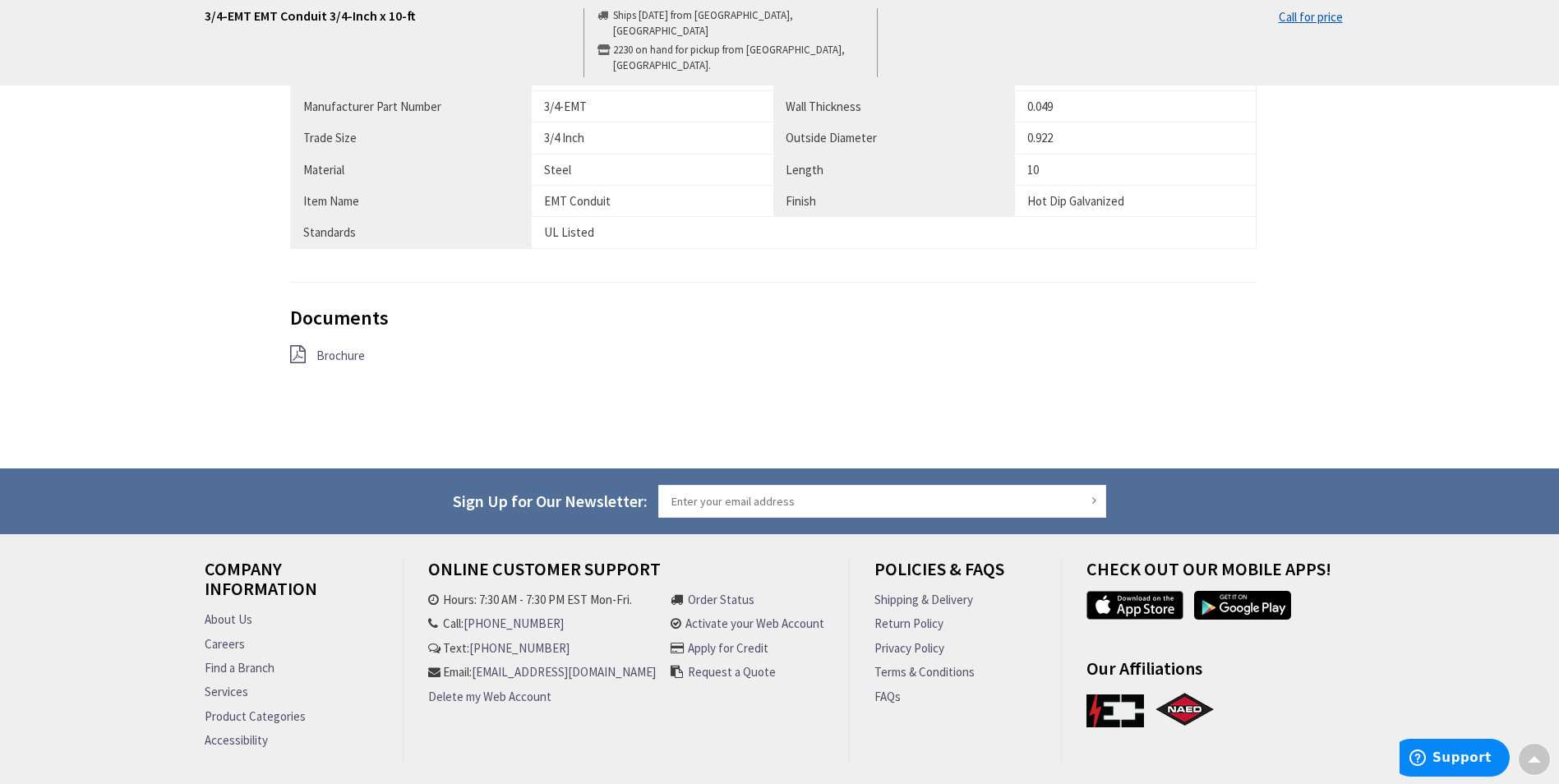
click at [339, 352] on span "Brochure" at bounding box center [340, 356] width 49 height 16
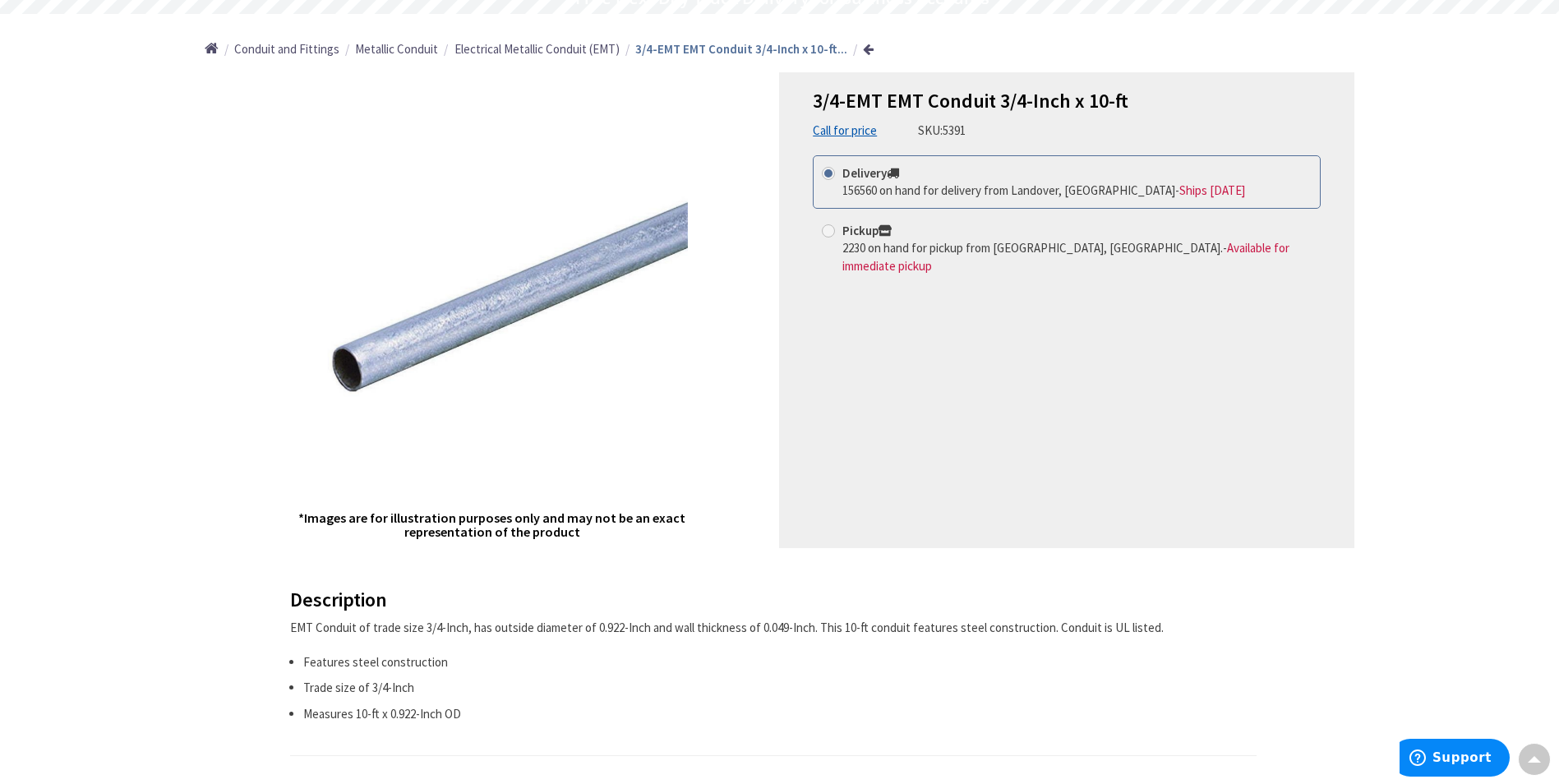
scroll to position [0, 0]
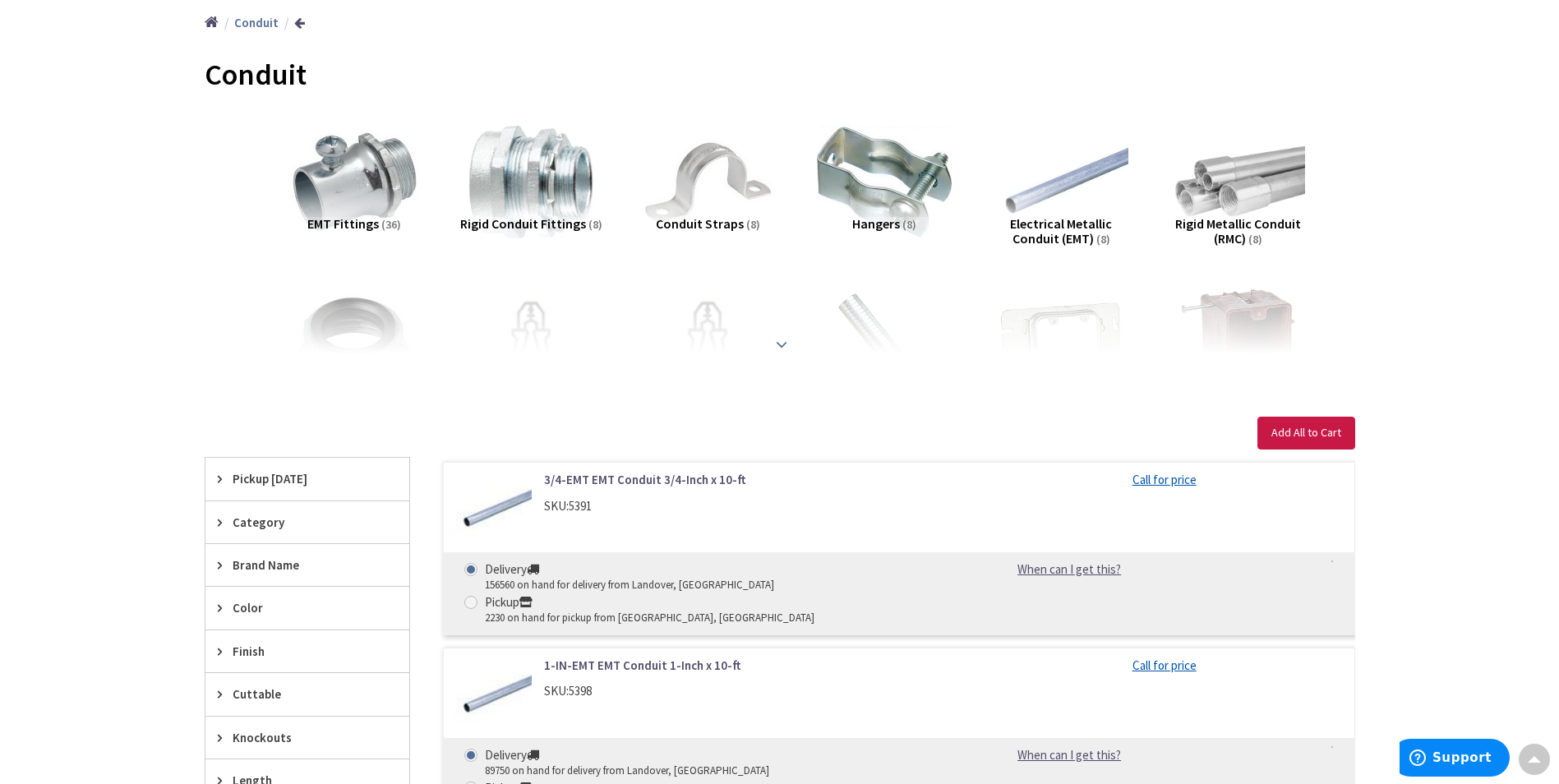
scroll to position [274, 0]
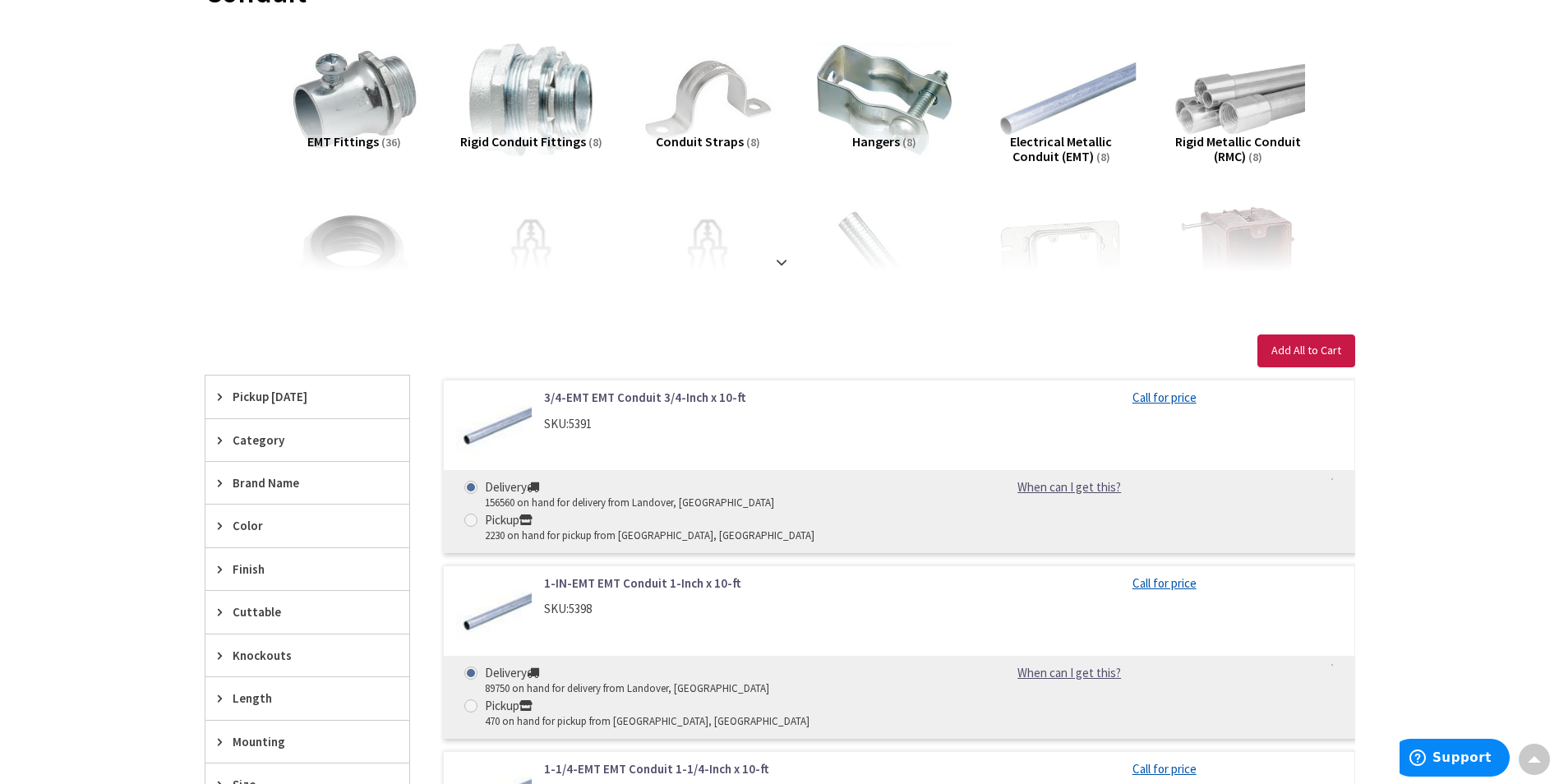
click at [1055, 127] on img at bounding box center [1061, 100] width 149 height 149
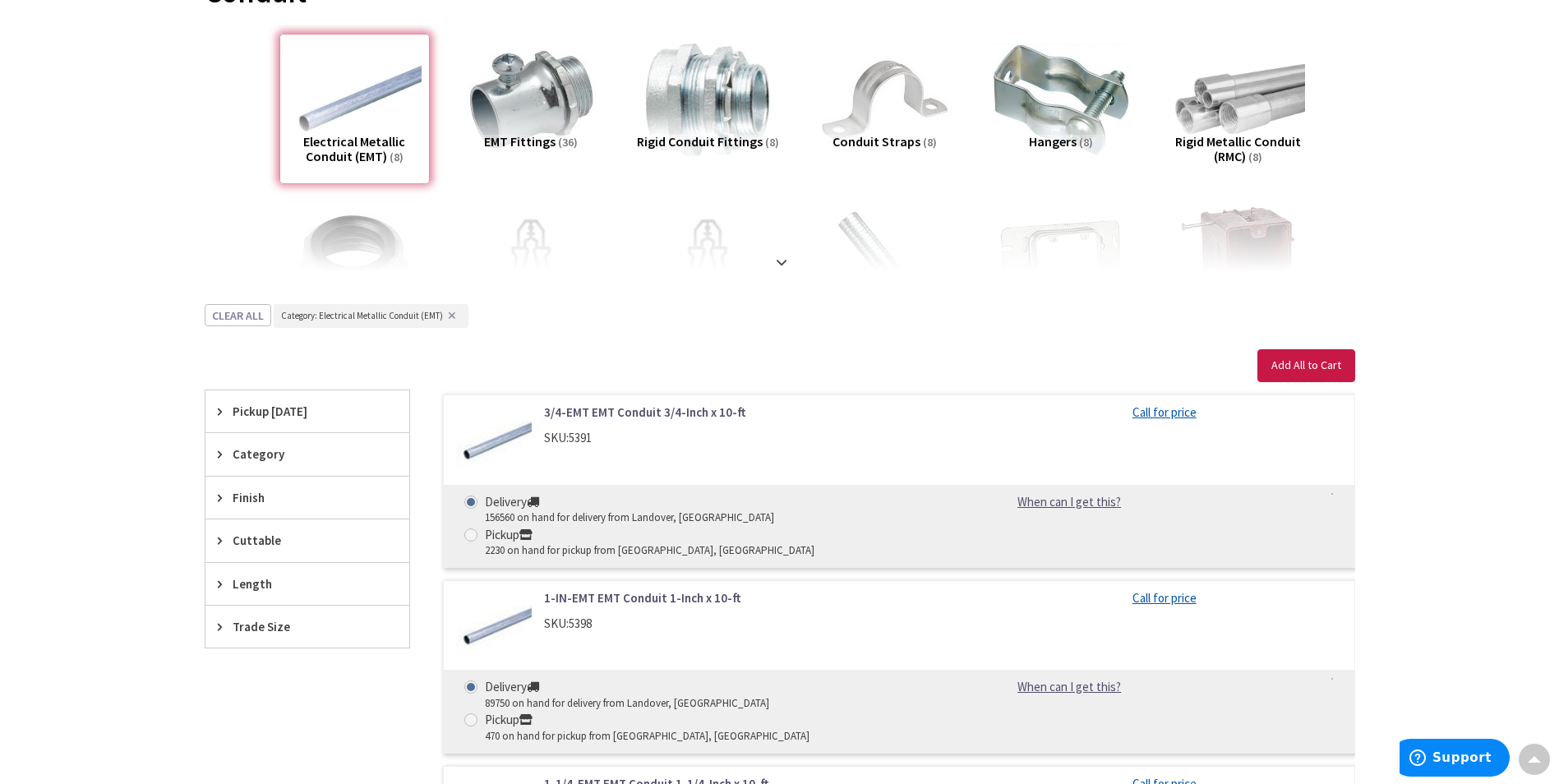
scroll to position [579, 0]
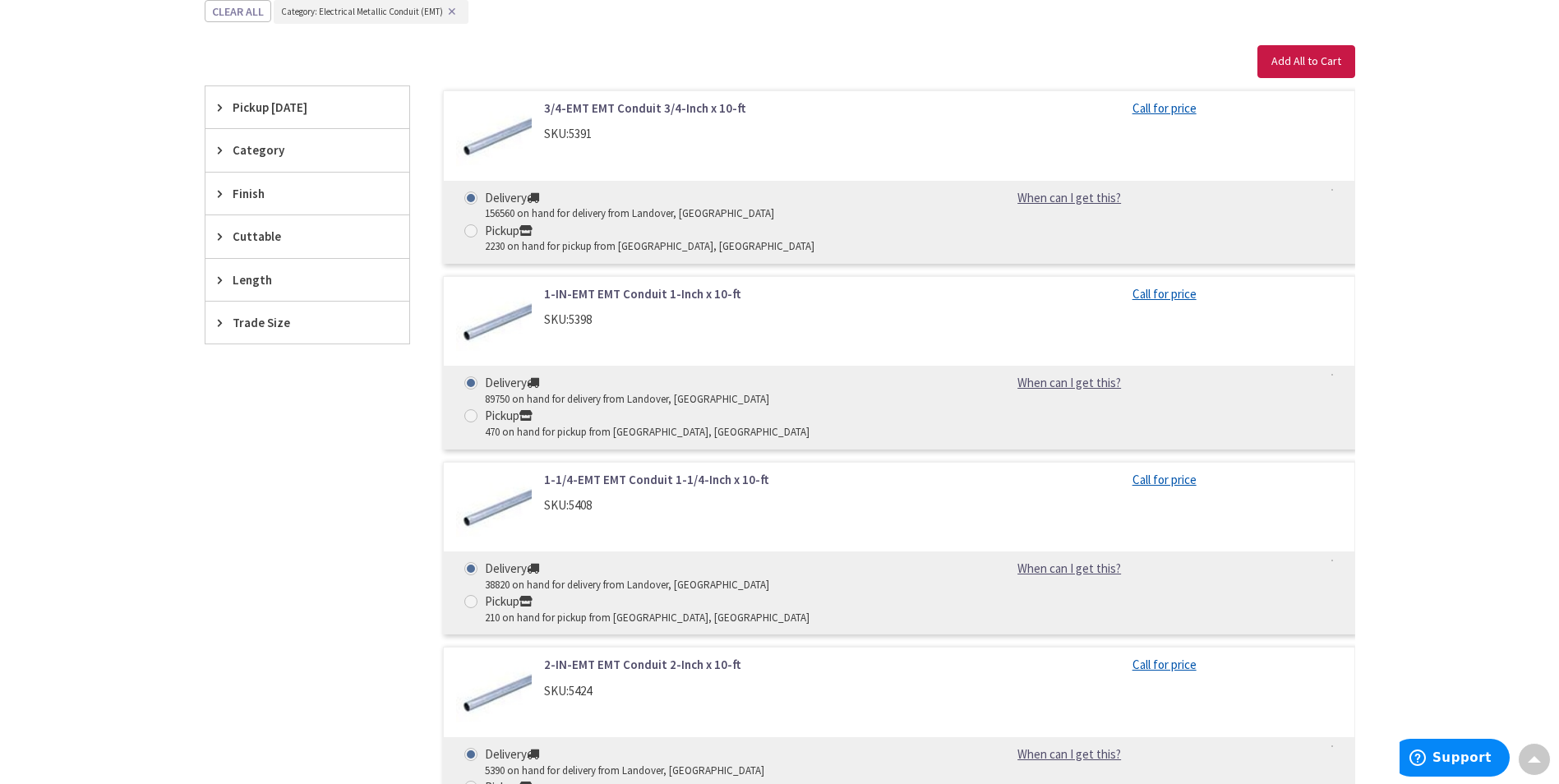
click at [612, 118] on div "3/4-EMT EMT Conduit 3/4-Inch x 10-ft SKU: 5391" at bounding box center [753, 125] width 443 height 51
click at [583, 110] on link "3/4-EMT EMT Conduit 3/4-Inch x 10-ft" at bounding box center [753, 107] width 419 height 17
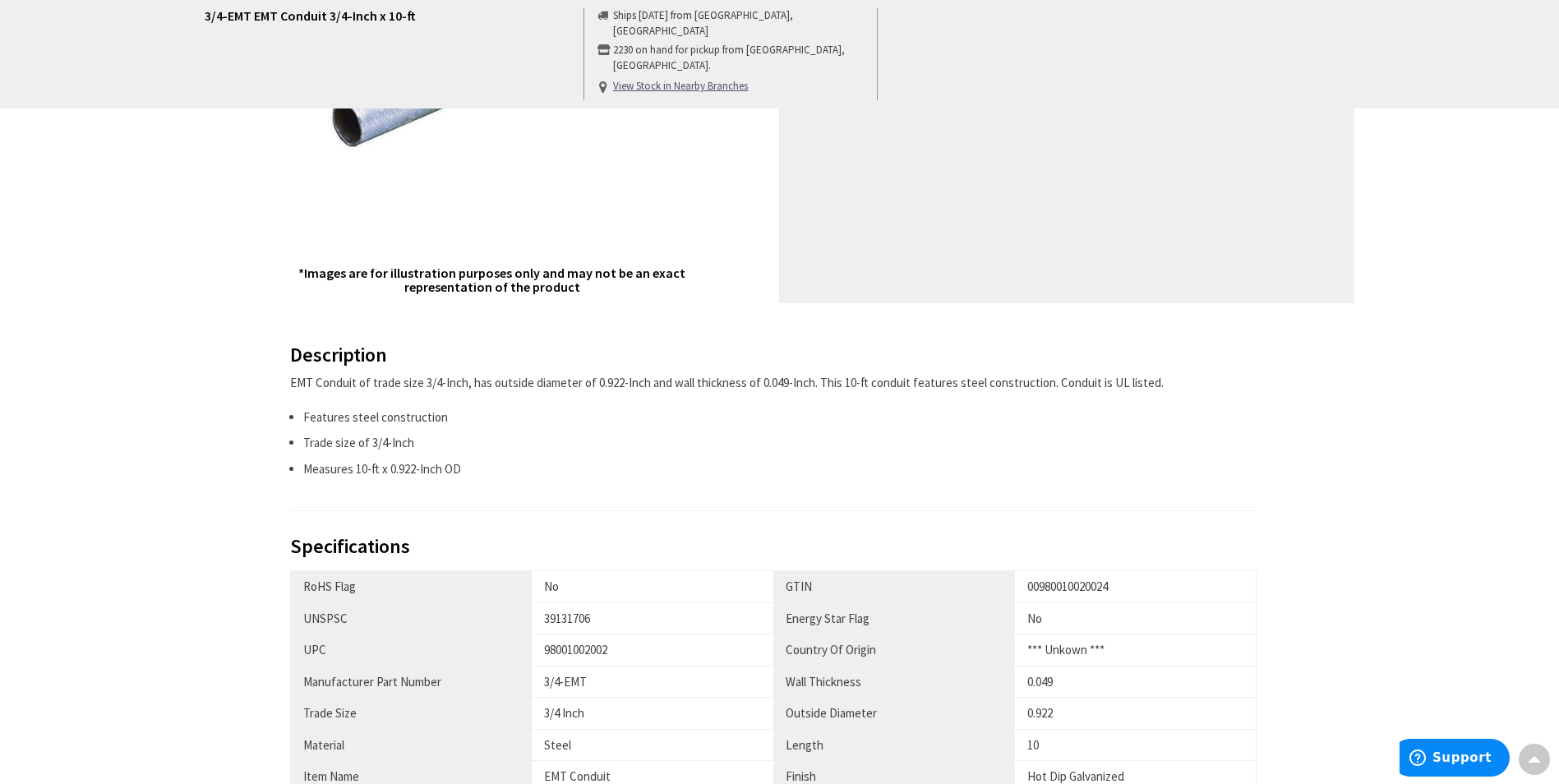
scroll to position [740, 0]
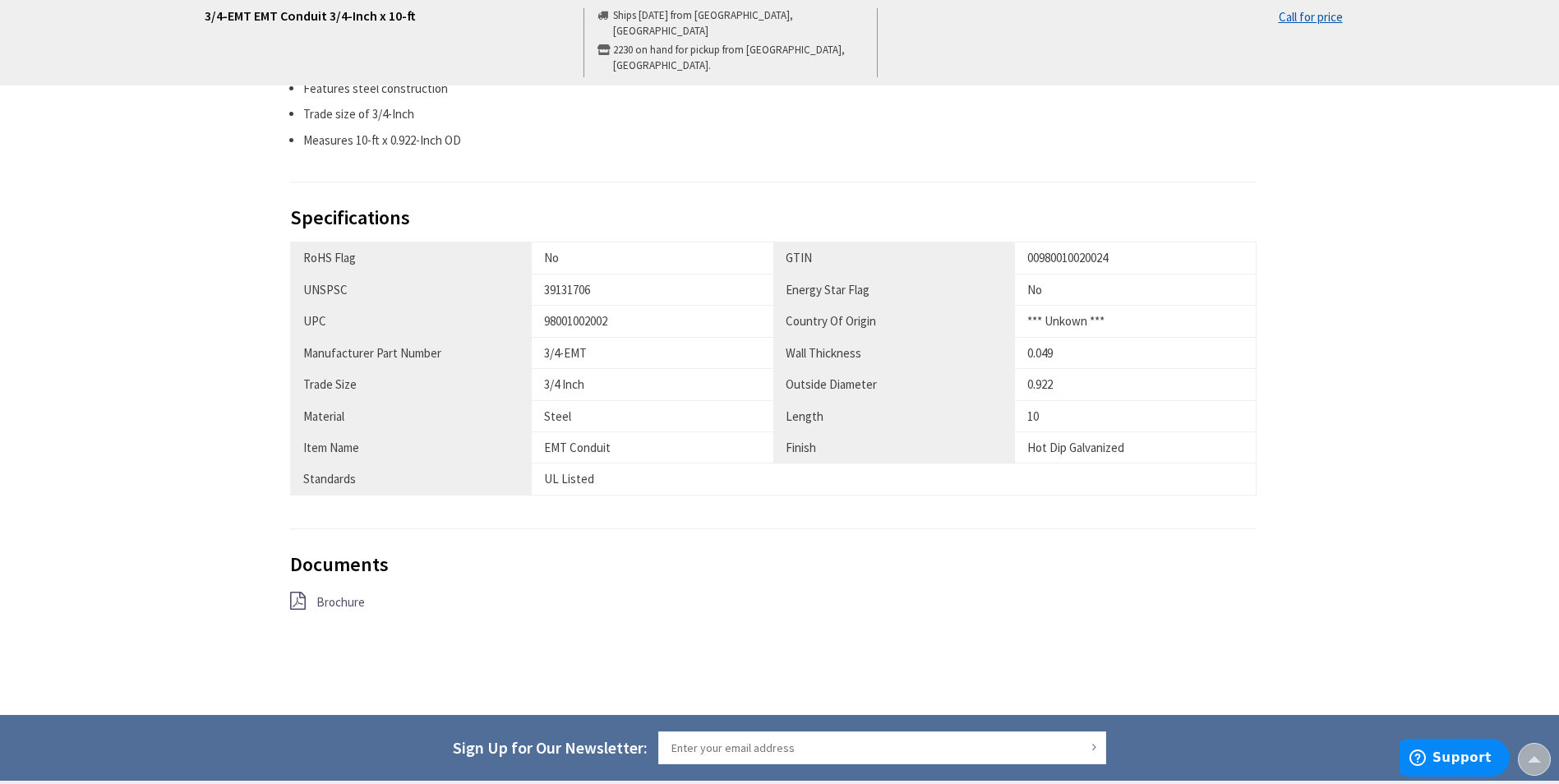
click at [339, 601] on span "Brochure" at bounding box center [340, 602] width 49 height 16
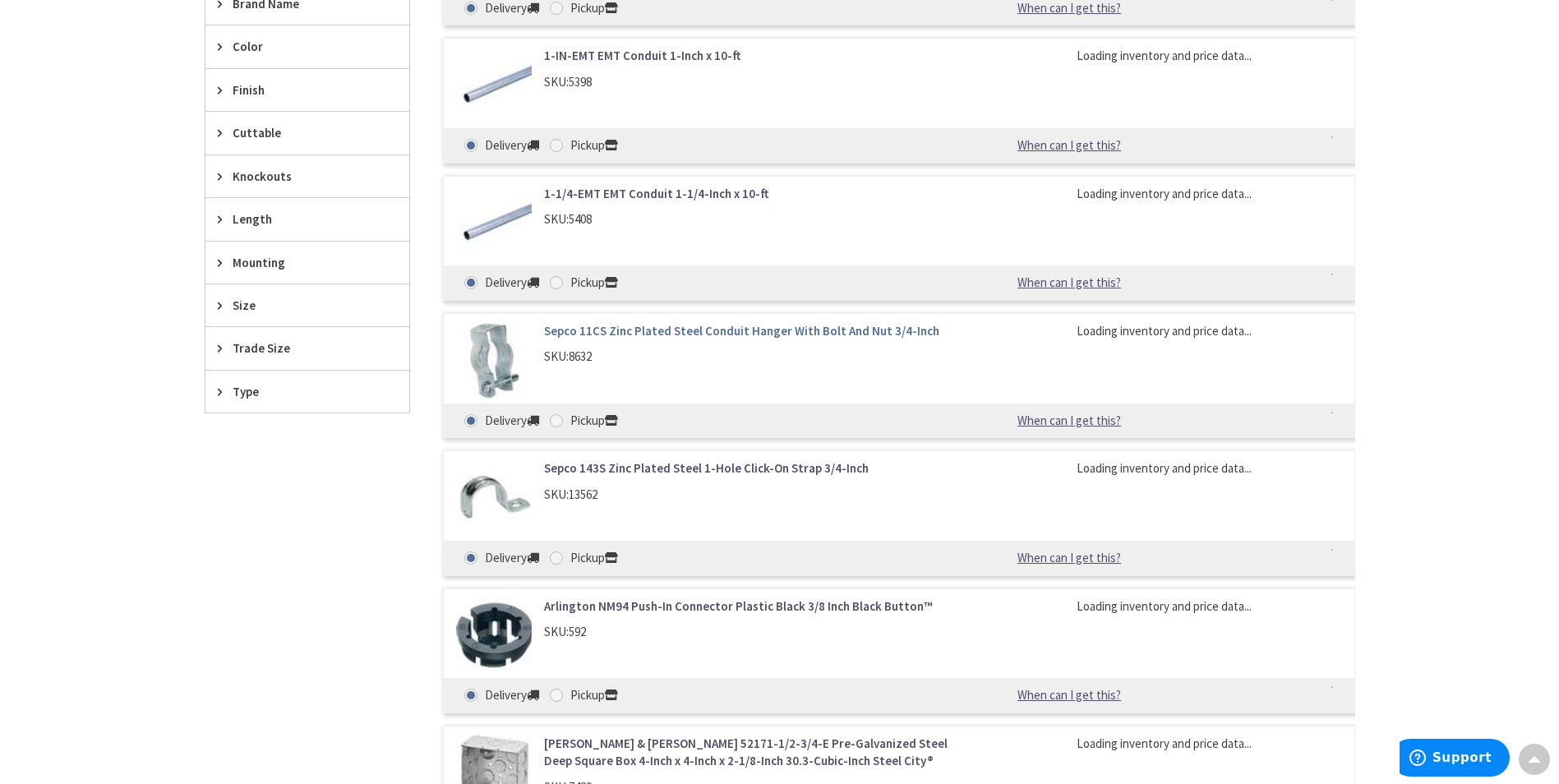
scroll to position [767, 0]
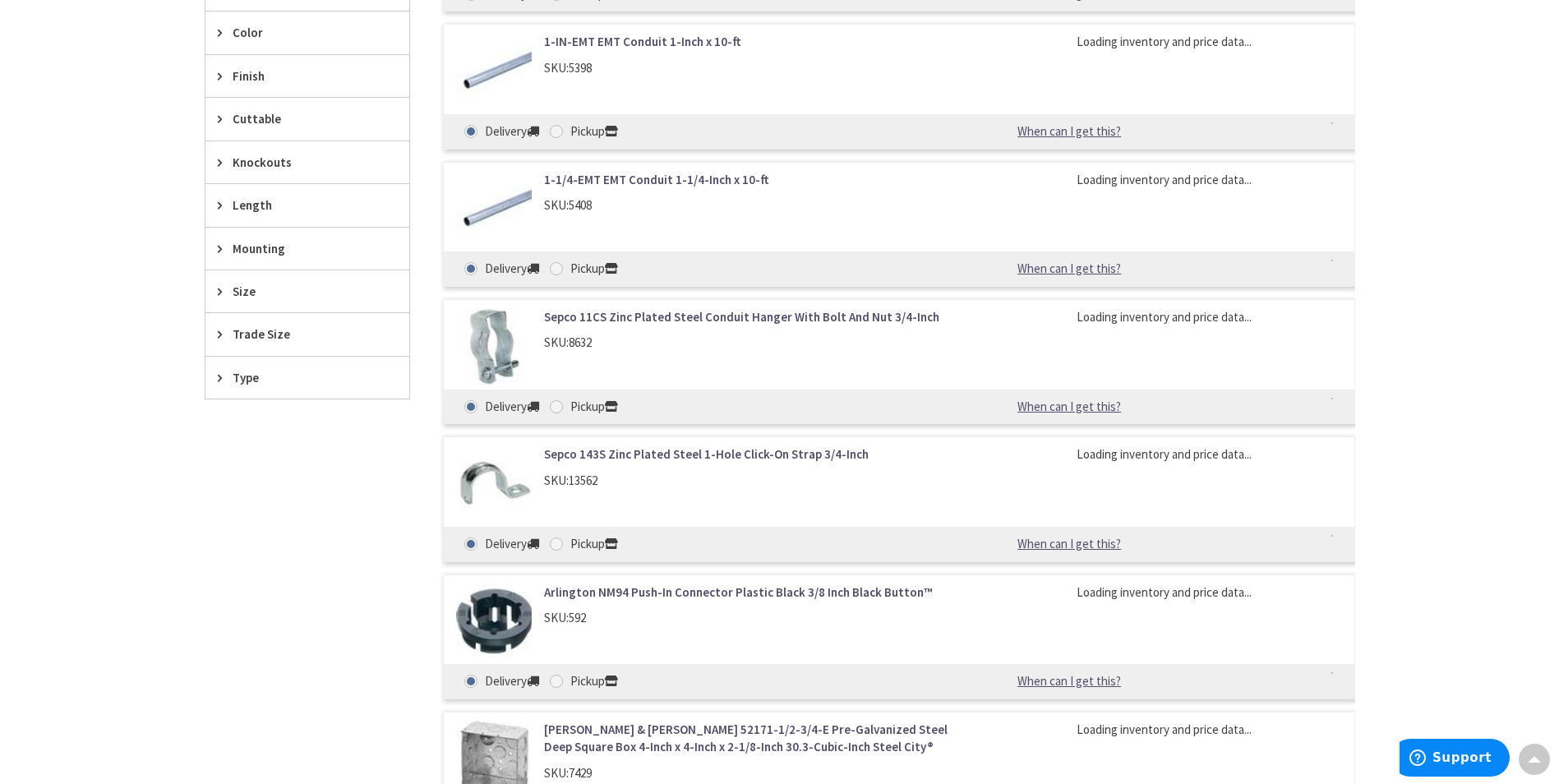
click at [615, 319] on link "Sepco 11CS Zinc Plated Steel Conduit Hanger With Bolt And Nut 3/4-Inch" at bounding box center [753, 316] width 419 height 17
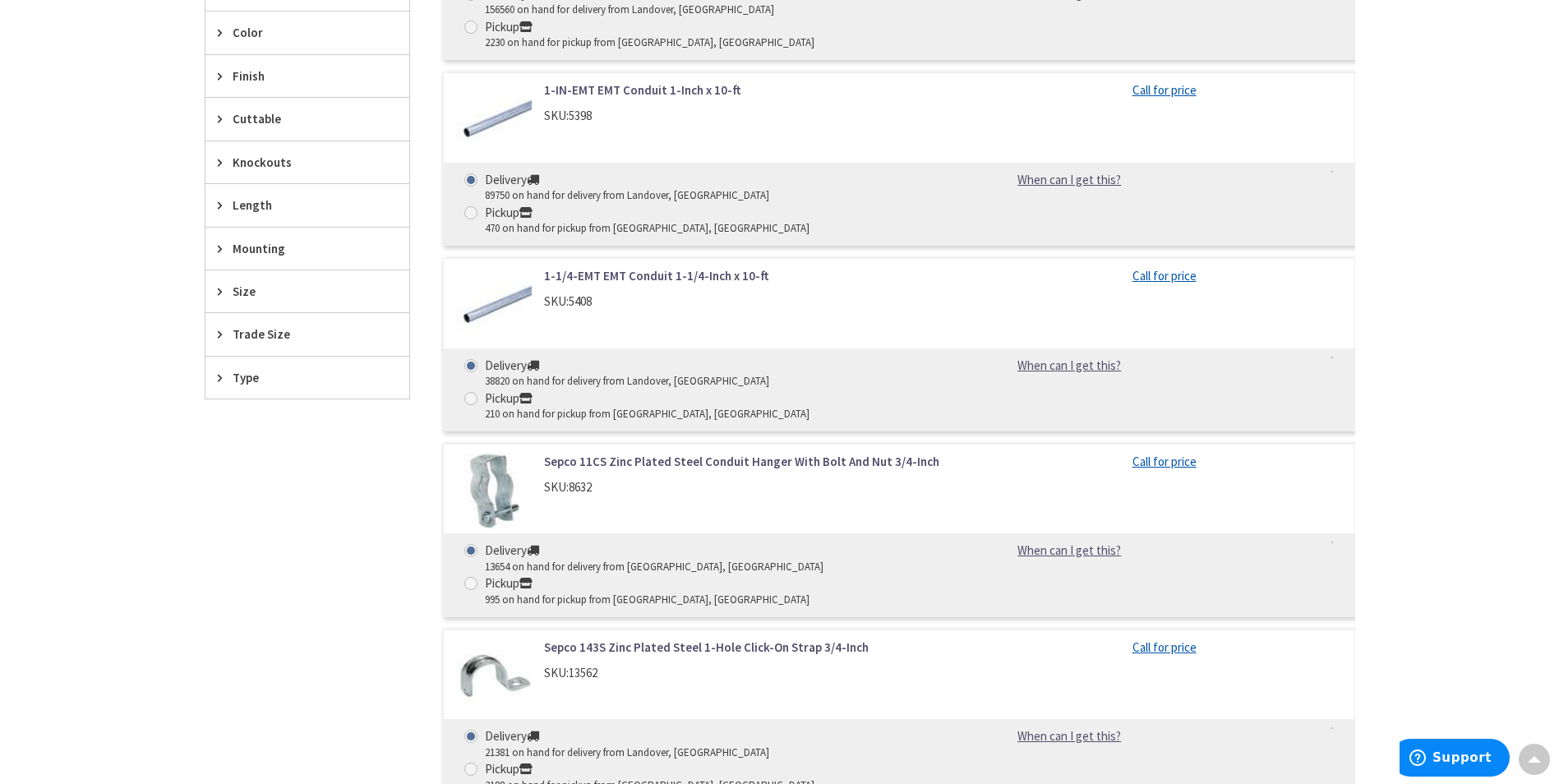
click at [514, 453] on img at bounding box center [494, 491] width 76 height 76
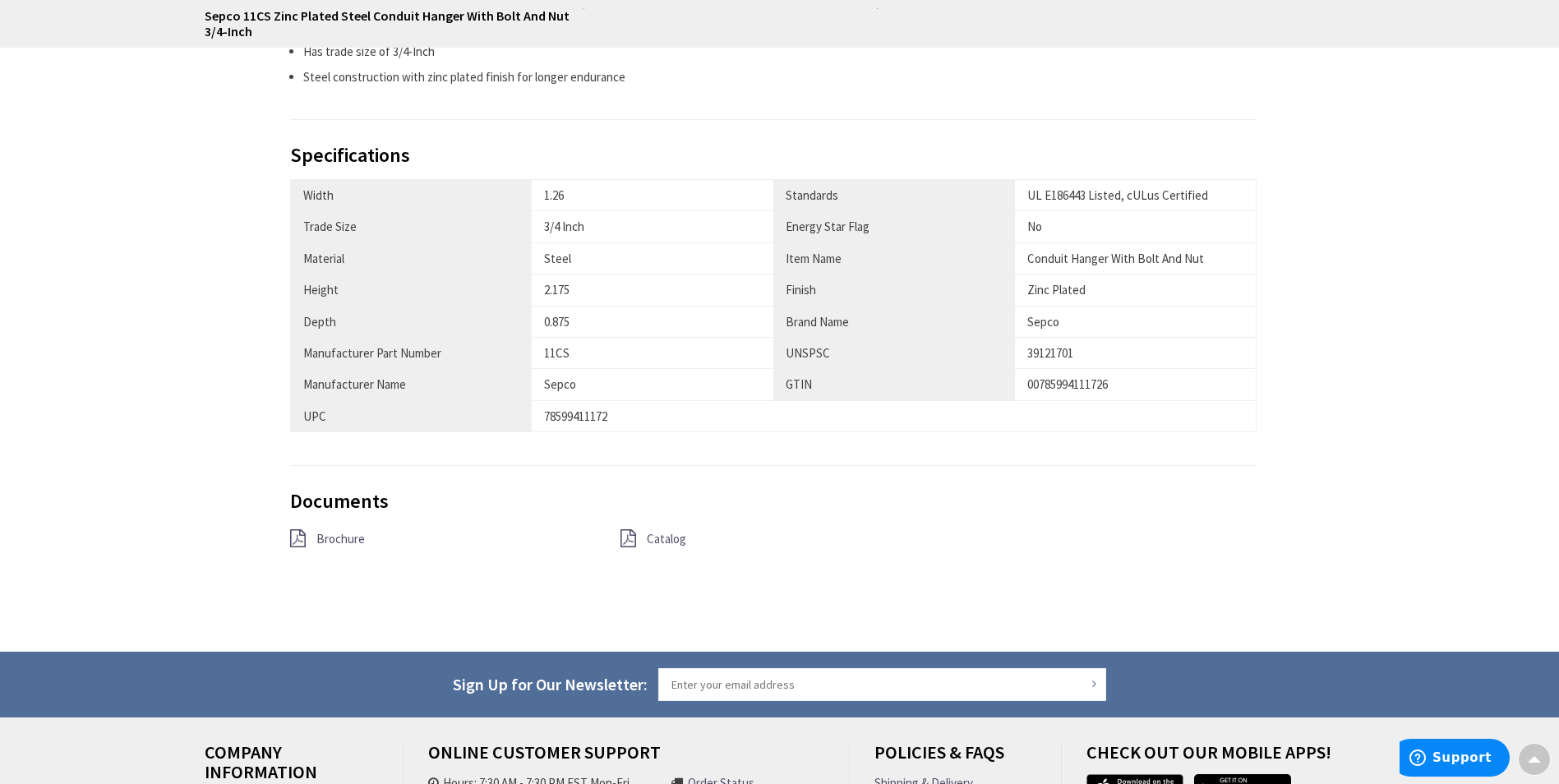
scroll to position [822, 0]
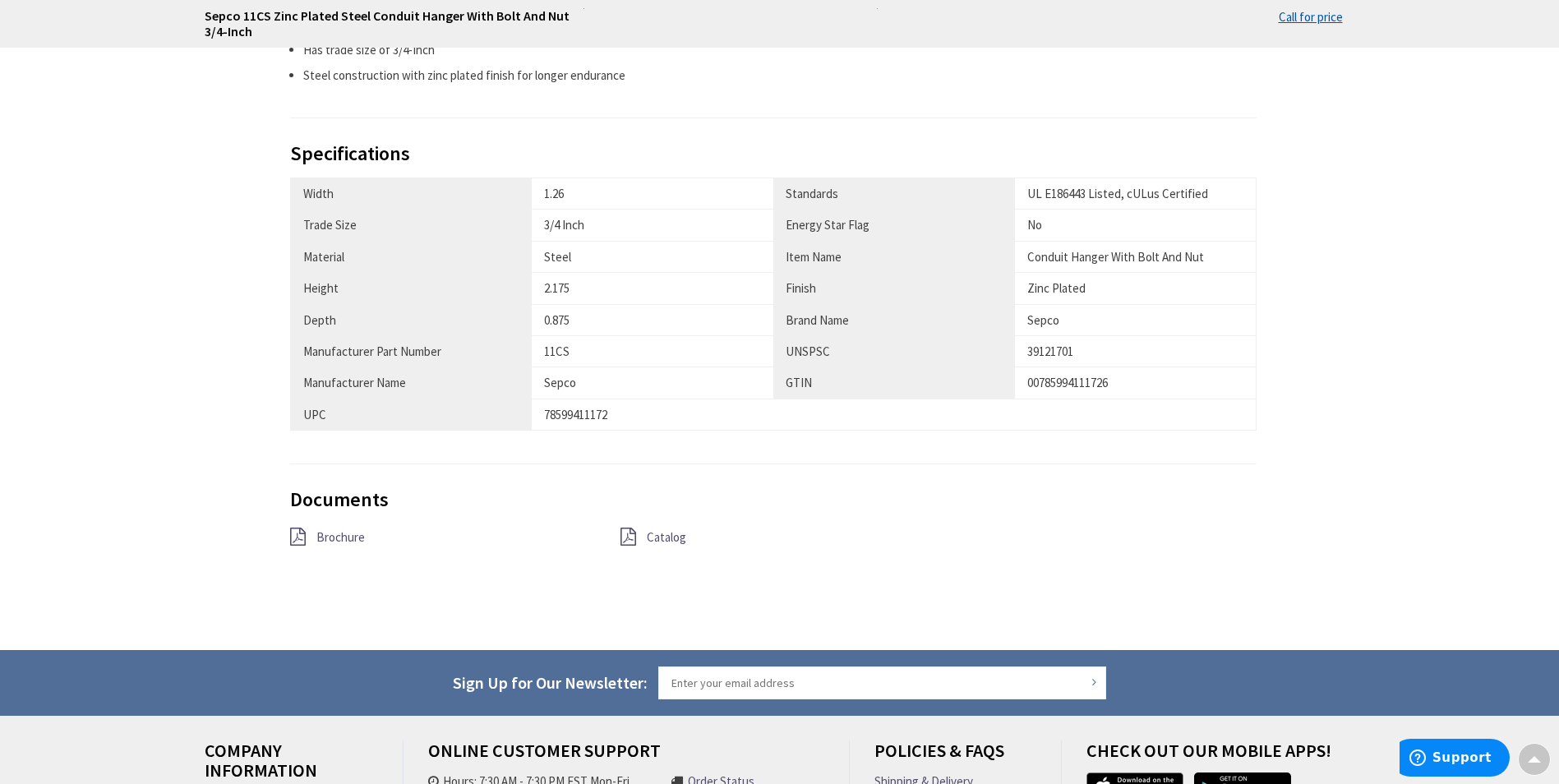
click at [316, 534] on span "Brochure" at bounding box center [340, 537] width 49 height 16
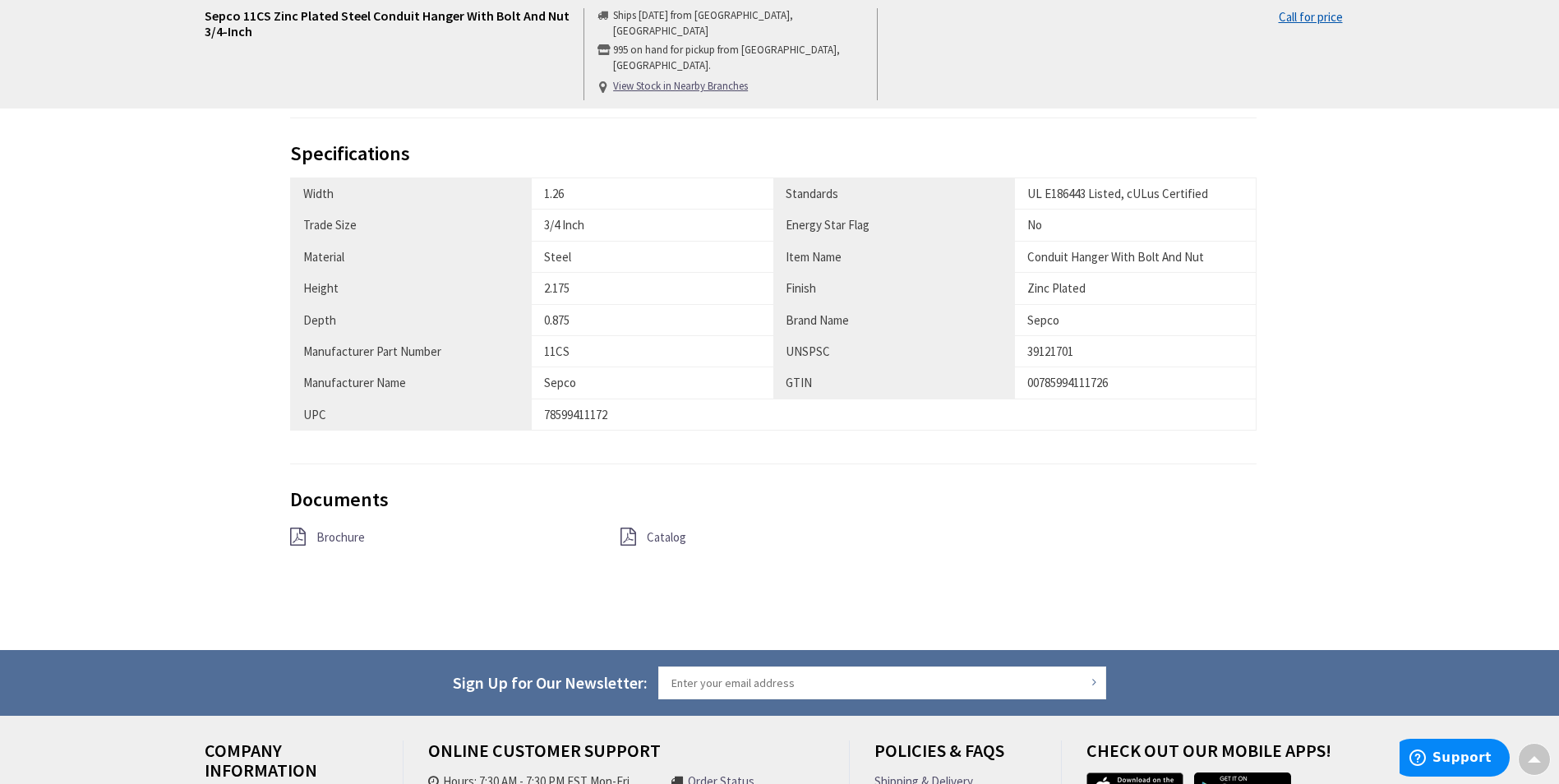
click at [660, 542] on span "Catalog" at bounding box center [667, 537] width 40 height 16
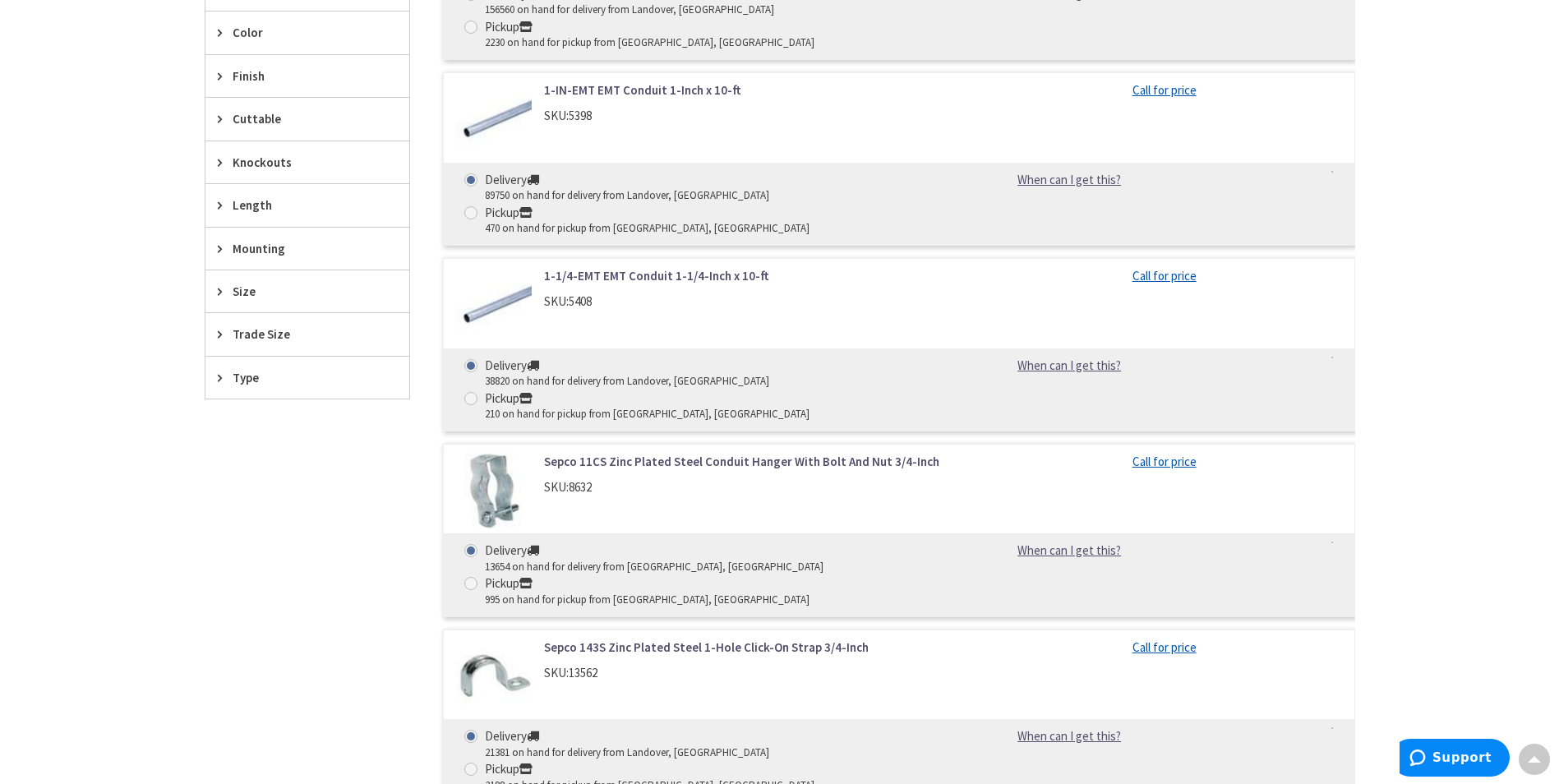
click at [676, 638] on link "Sepco 143S Zinc Plated Steel 1-Hole Click-On Strap 3/4-Inch" at bounding box center [753, 646] width 419 height 17
click at [495, 638] on img at bounding box center [494, 676] width 76 height 76
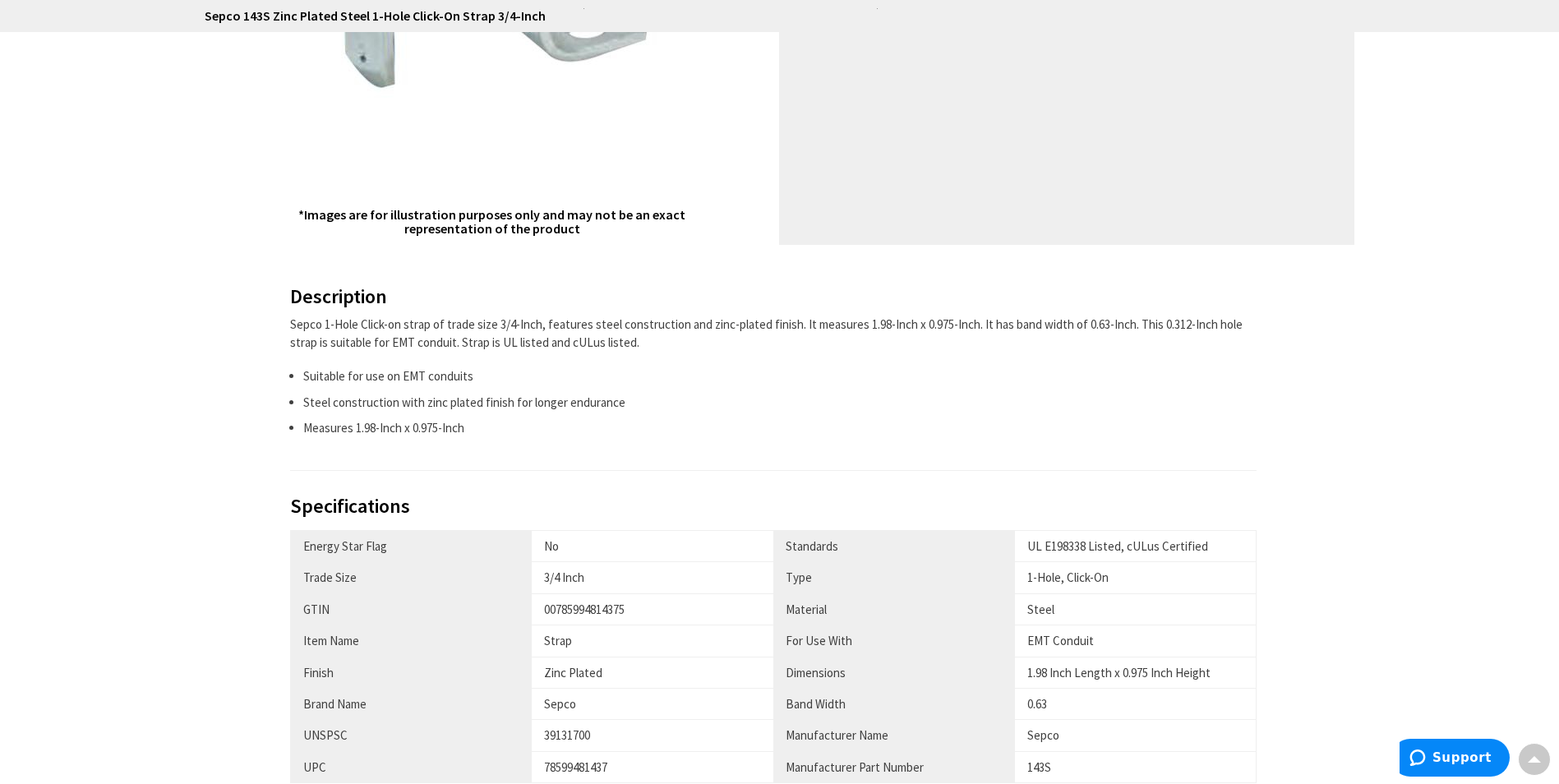
scroll to position [328, 0]
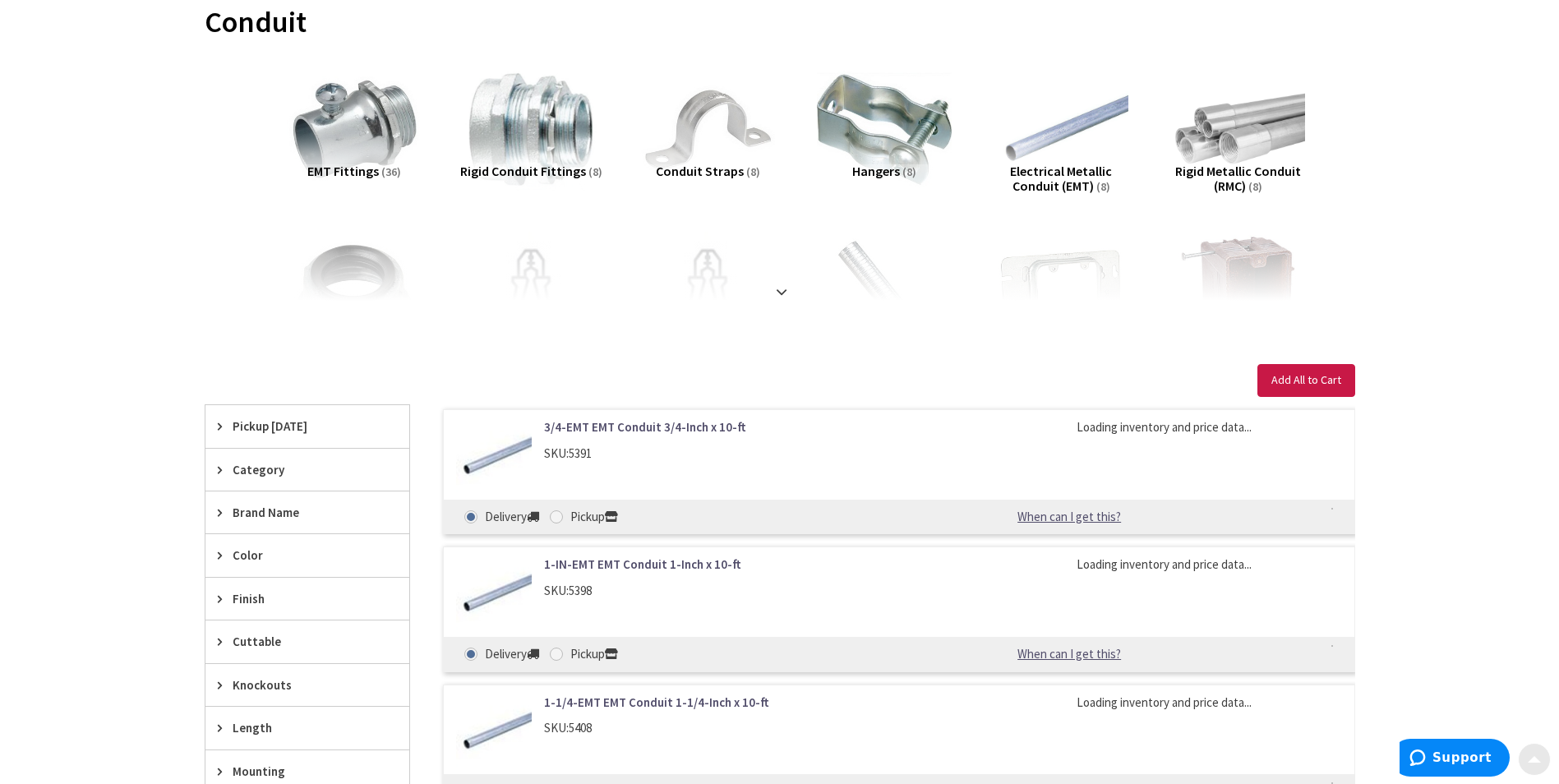
scroll to position [247, 0]
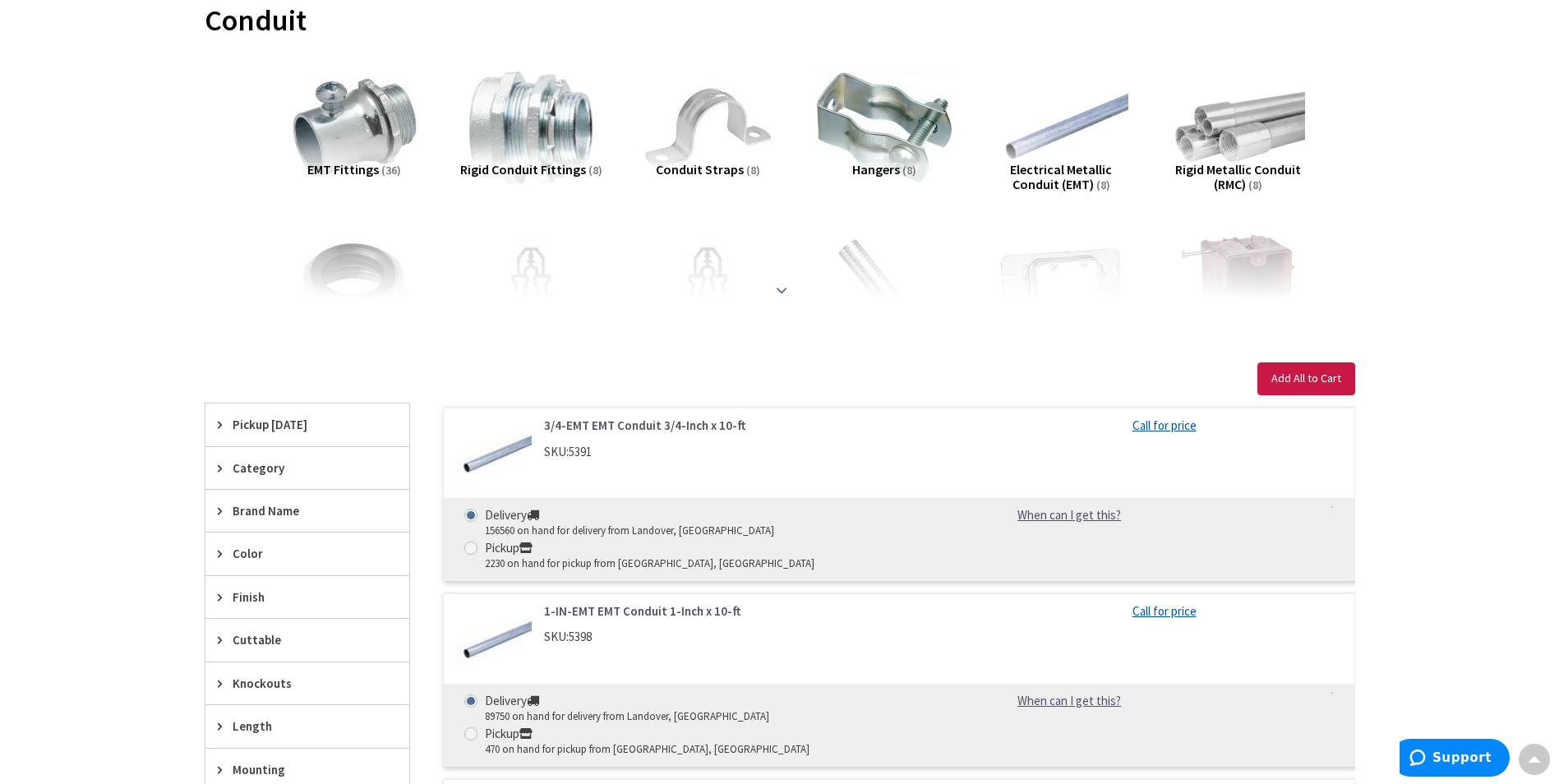
click at [782, 291] on strong at bounding box center [782, 290] width 19 height 18
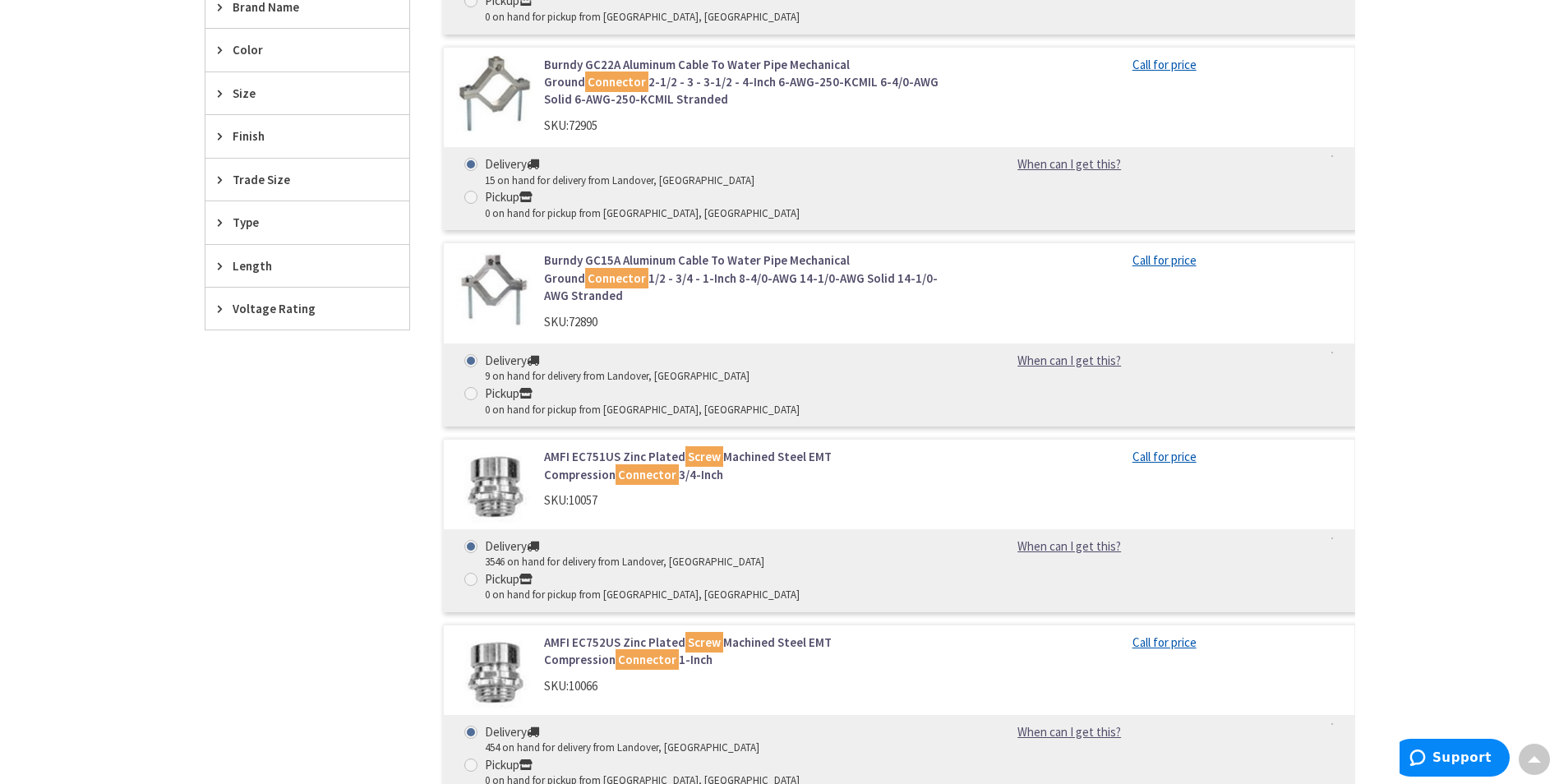
scroll to position [296, 0]
